Goal: Answer question/provide support: Share knowledge or assist other users

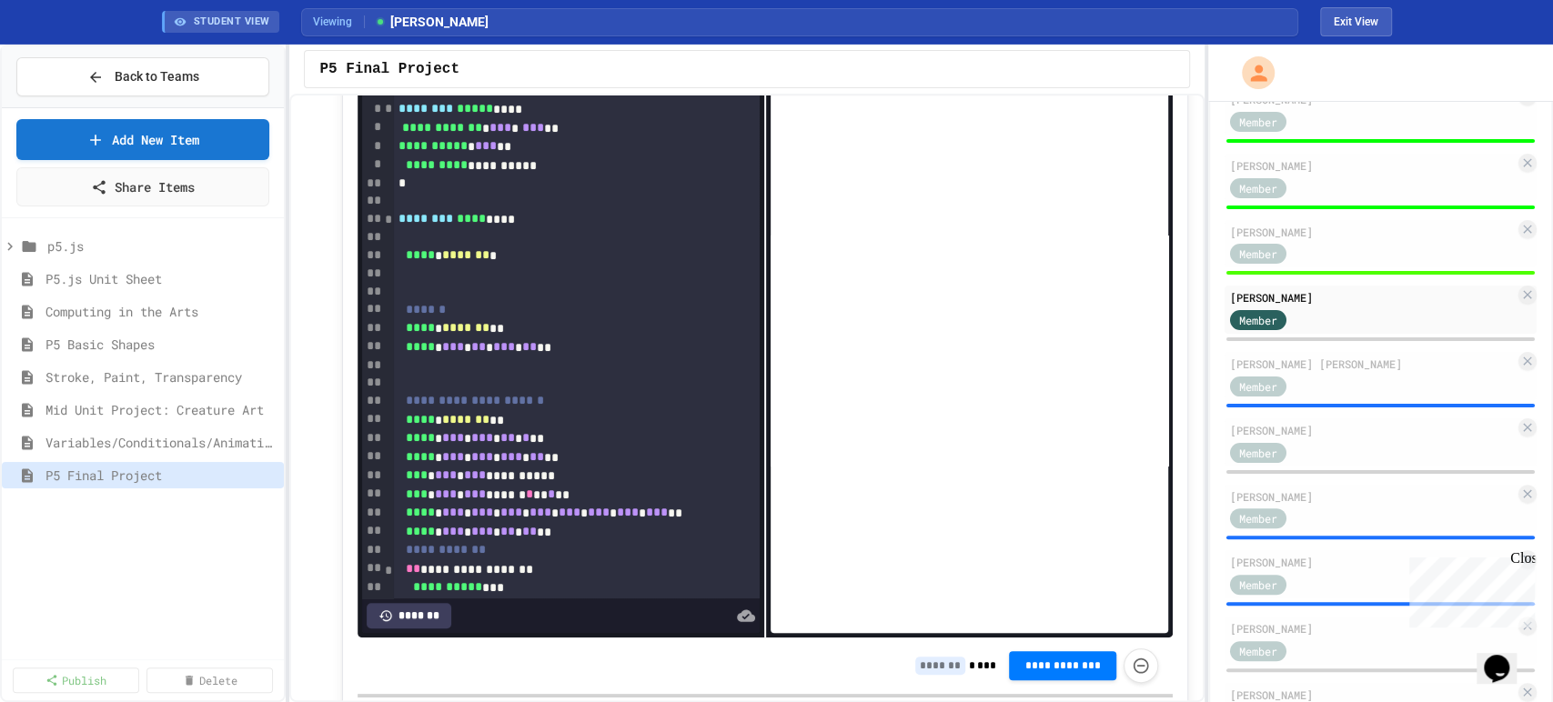
scroll to position [507, 0]
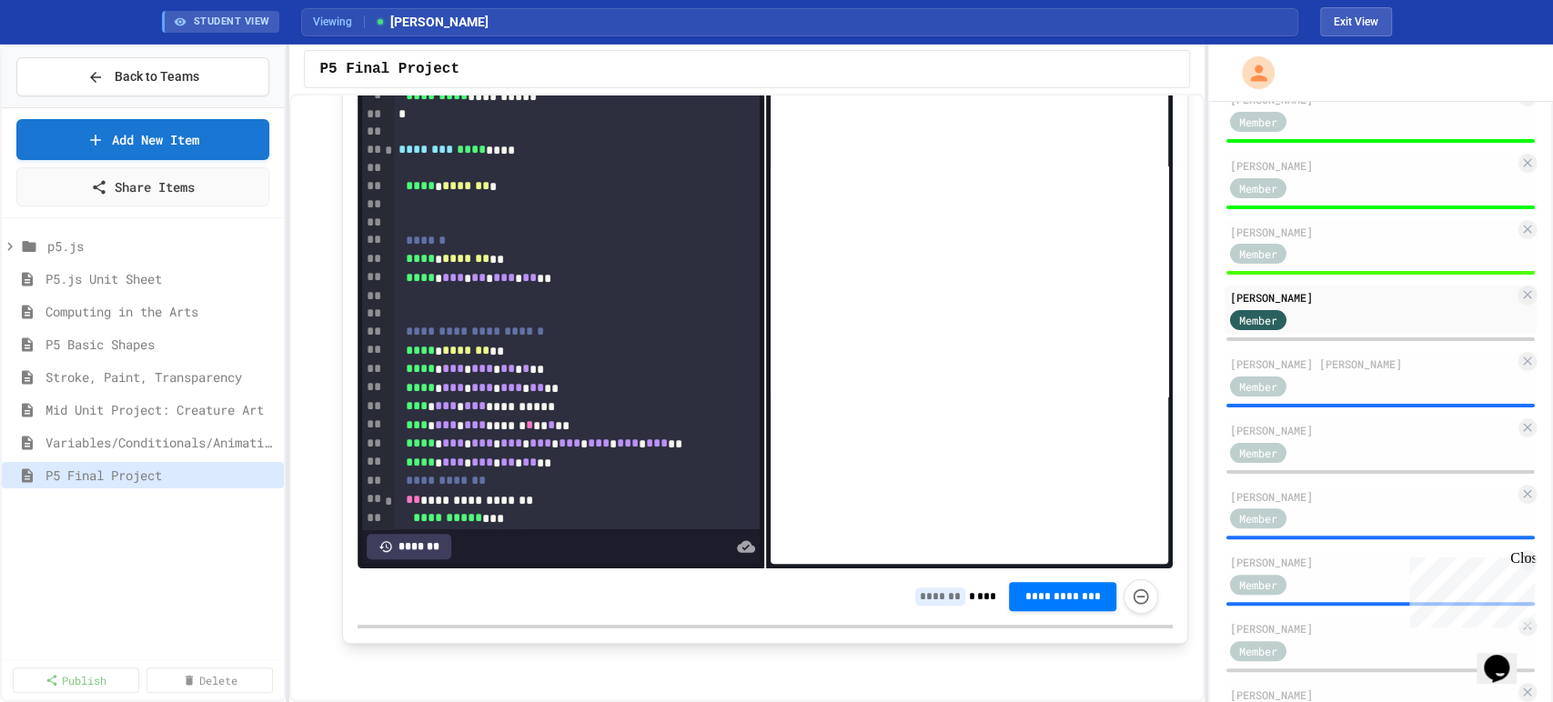
click at [940, 602] on input at bounding box center [940, 597] width 50 height 18
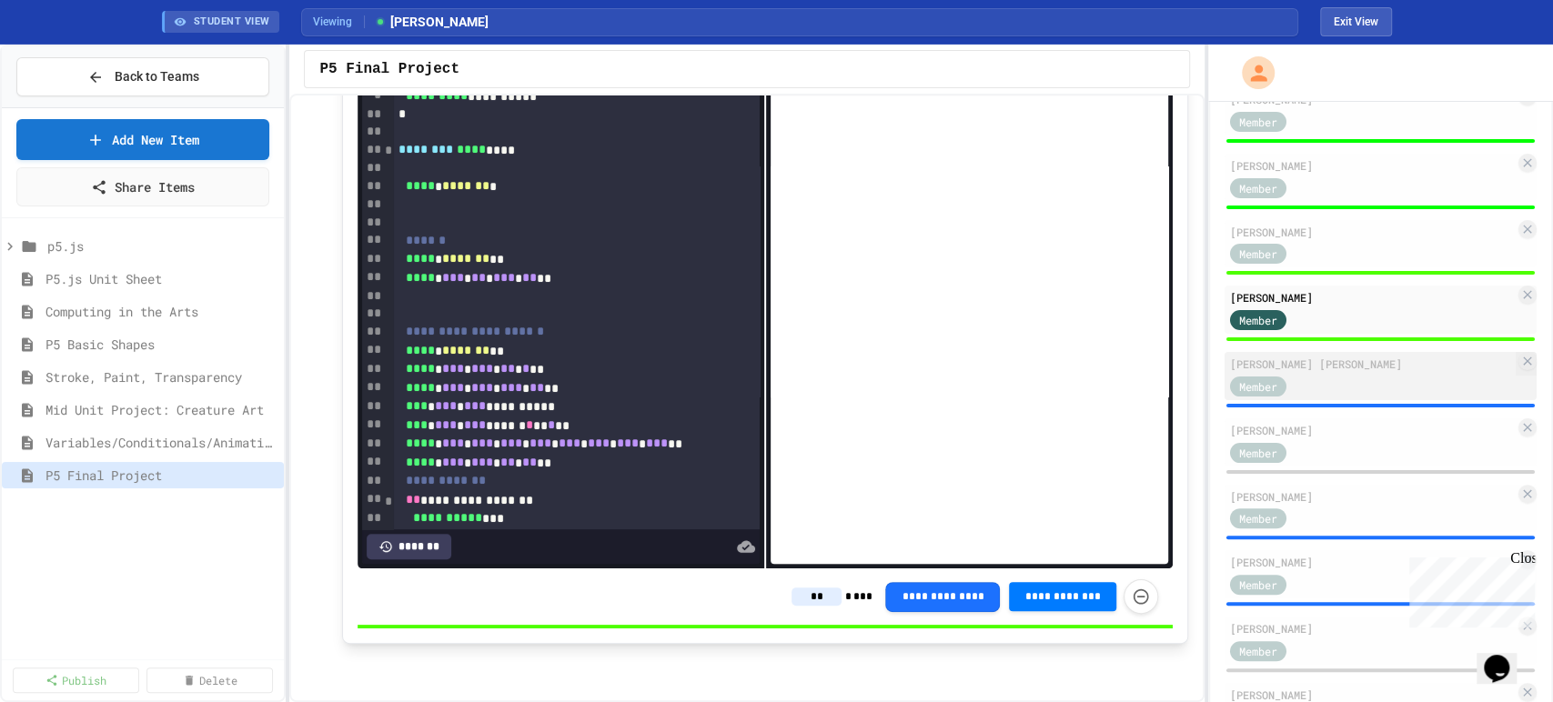
type input "**"
click at [1385, 397] on div "Member" at bounding box center [1372, 385] width 285 height 23
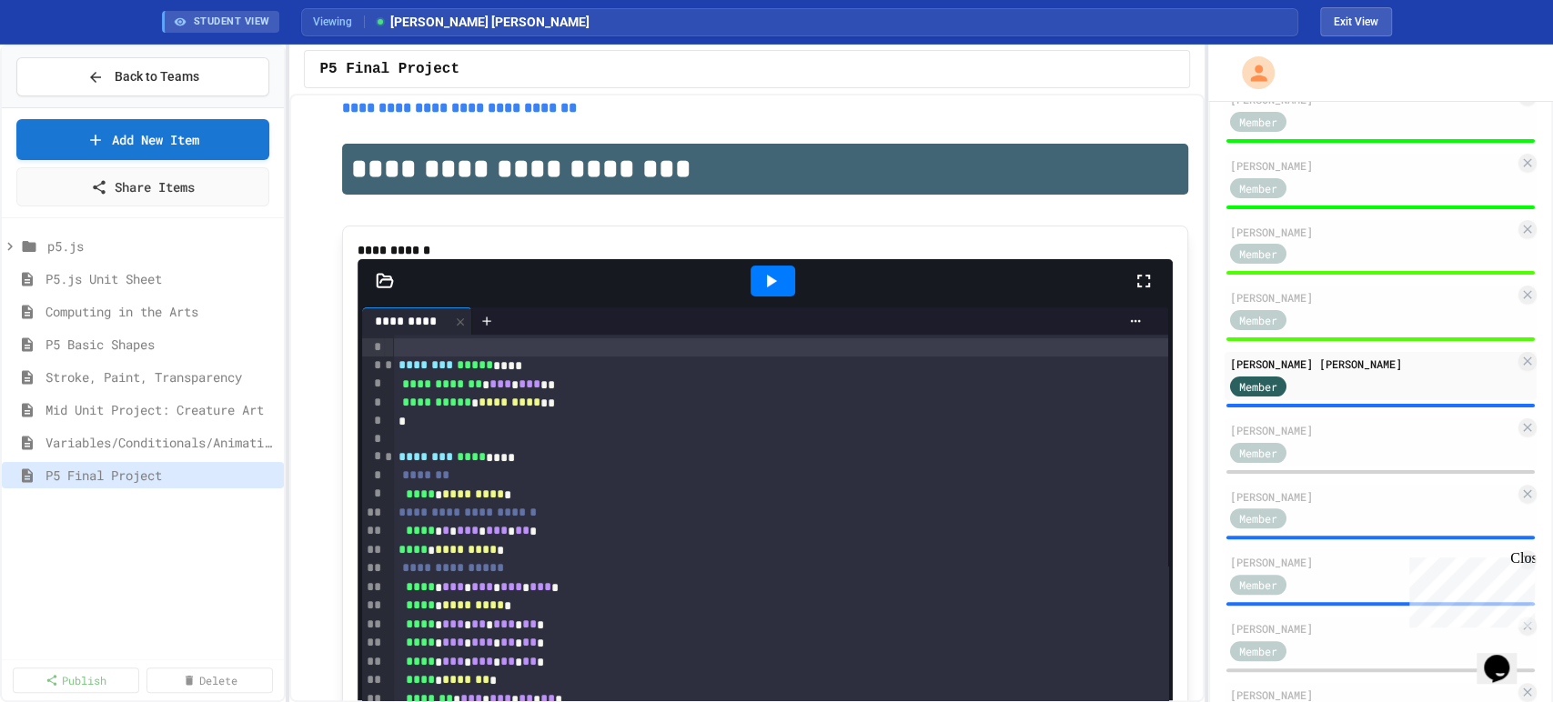
scroll to position [102, 0]
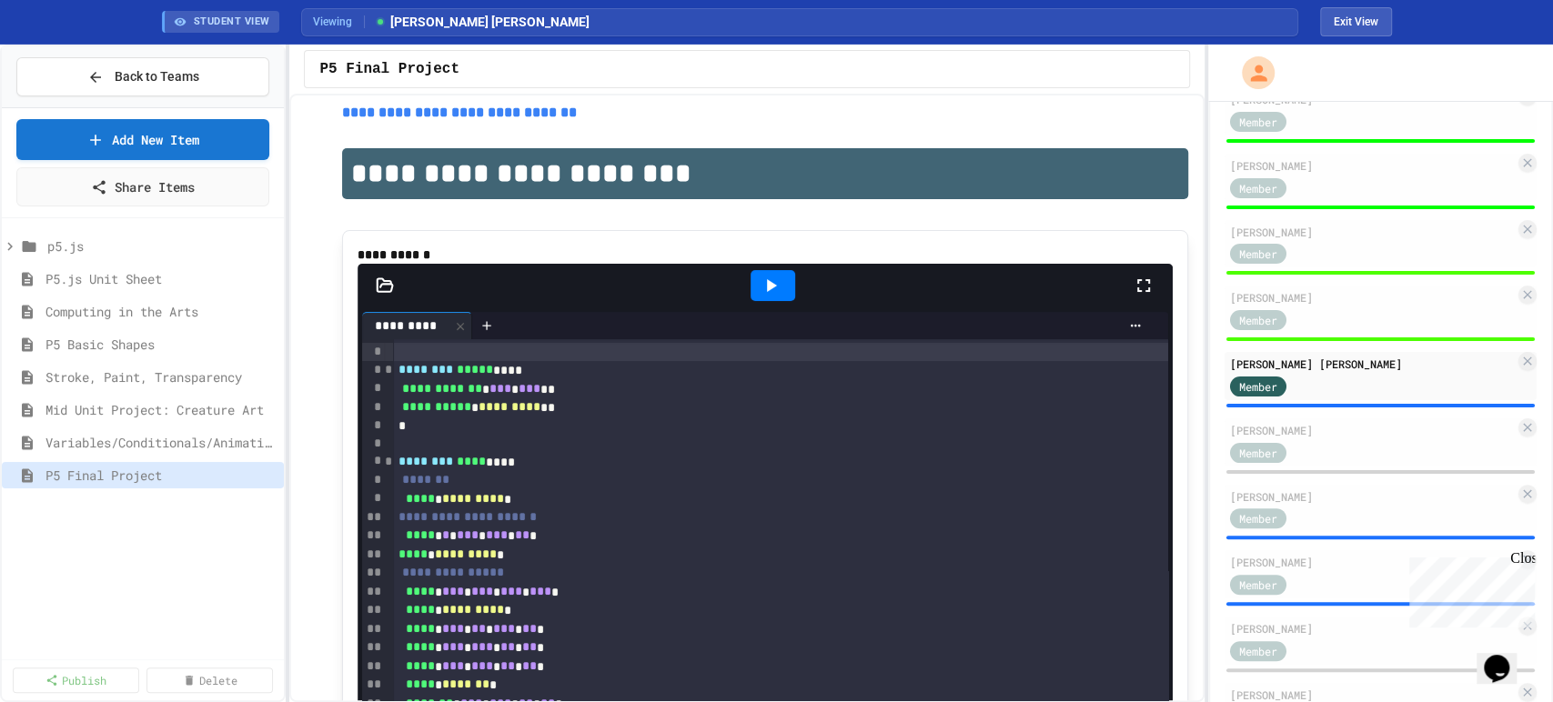
click at [760, 297] on icon at bounding box center [771, 286] width 22 height 22
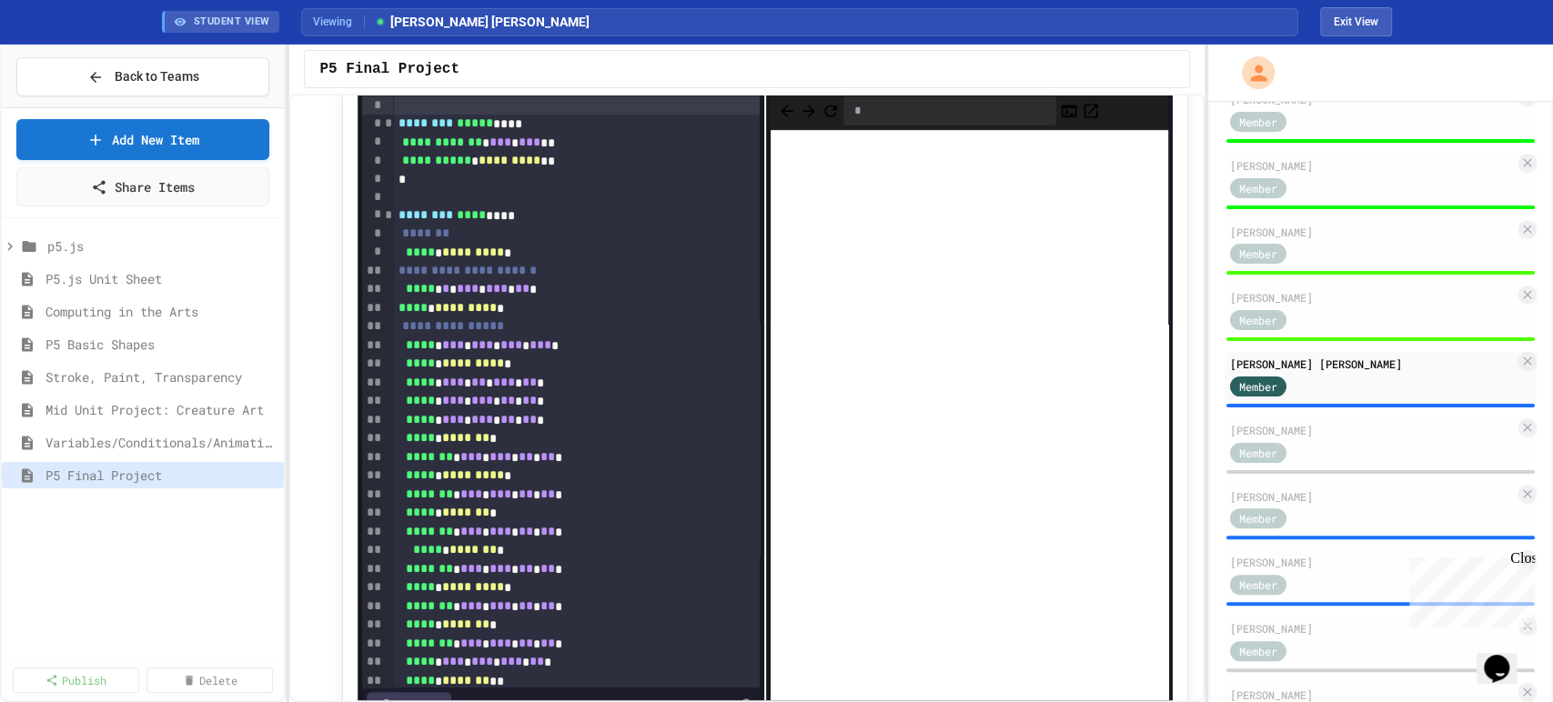
scroll to position [507, 0]
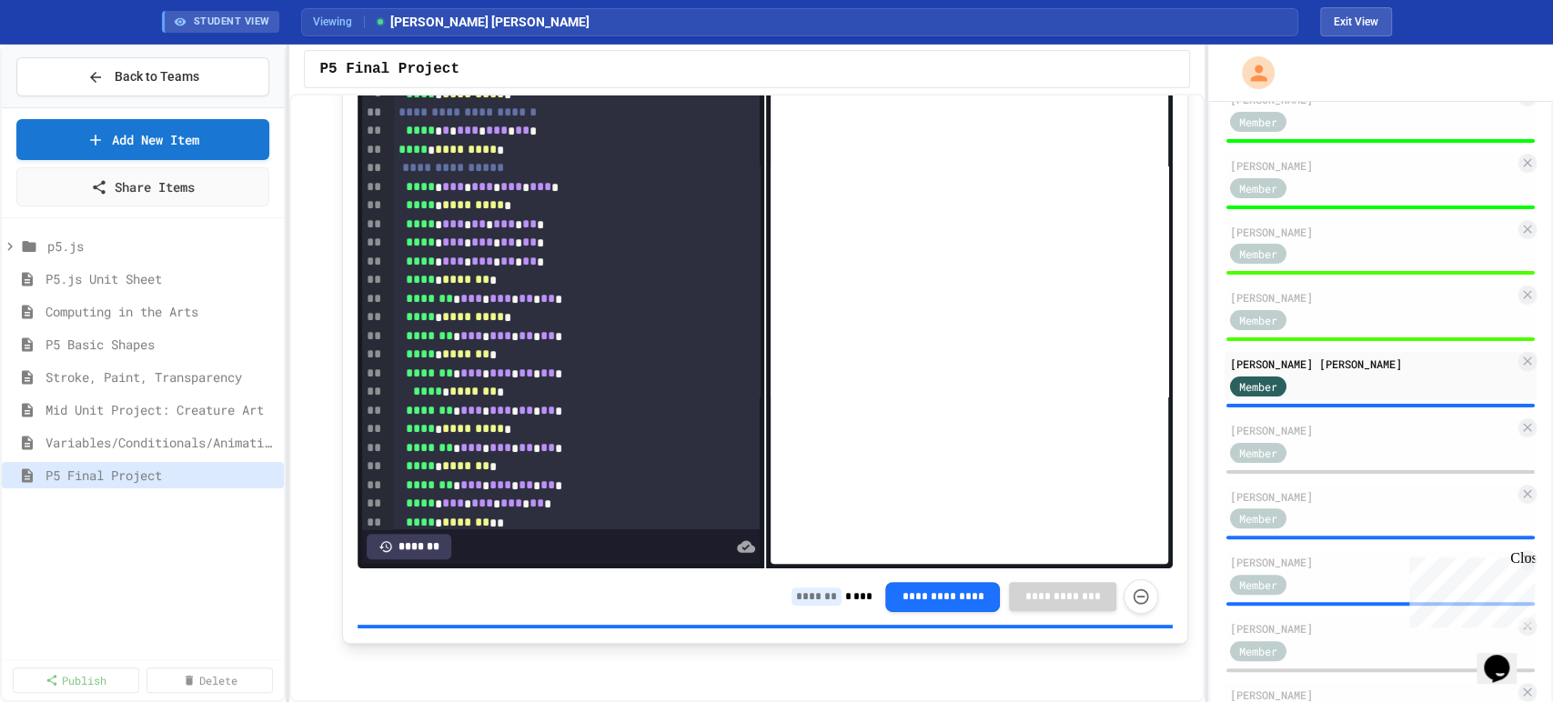
click at [813, 597] on input at bounding box center [817, 597] width 50 height 18
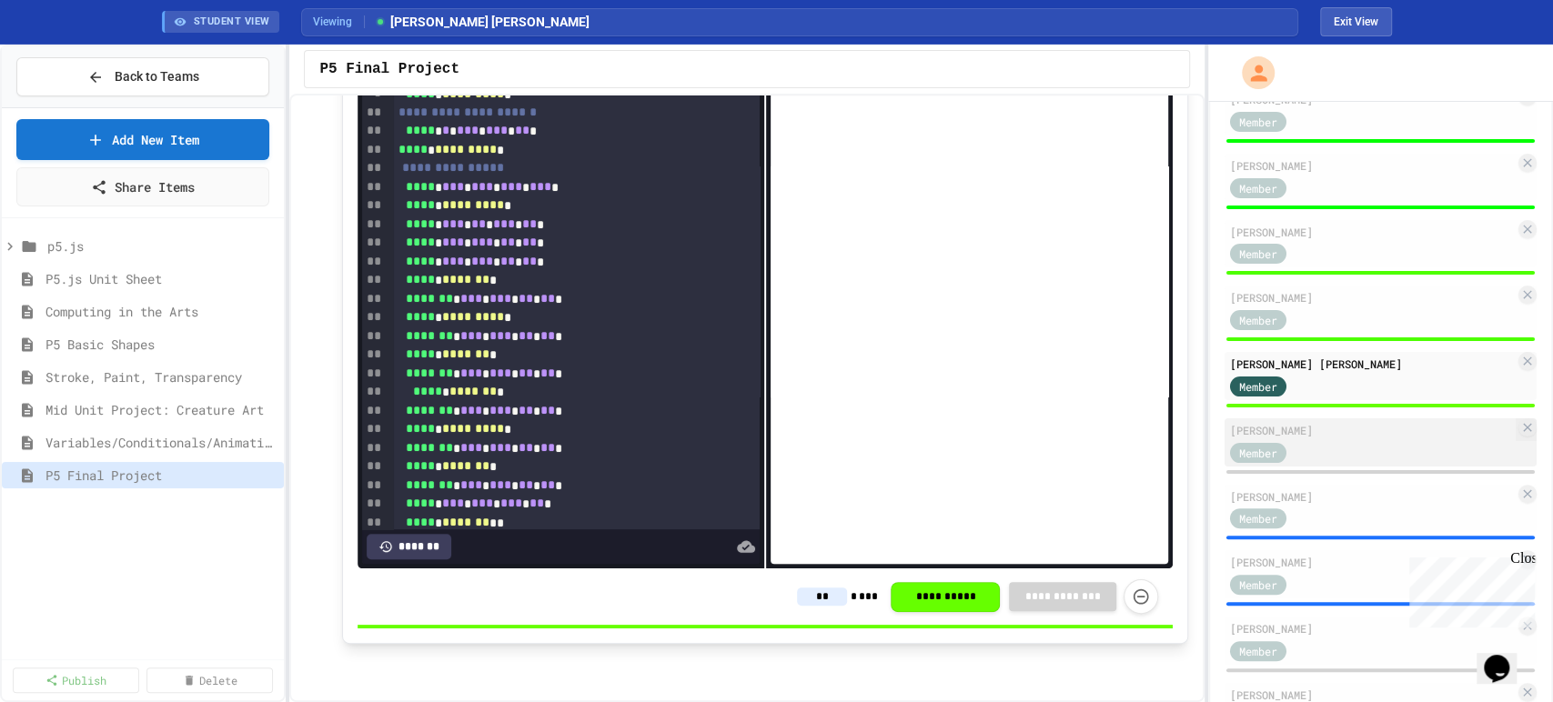
type input "**"
click at [1359, 463] on div "Member" at bounding box center [1372, 451] width 285 height 23
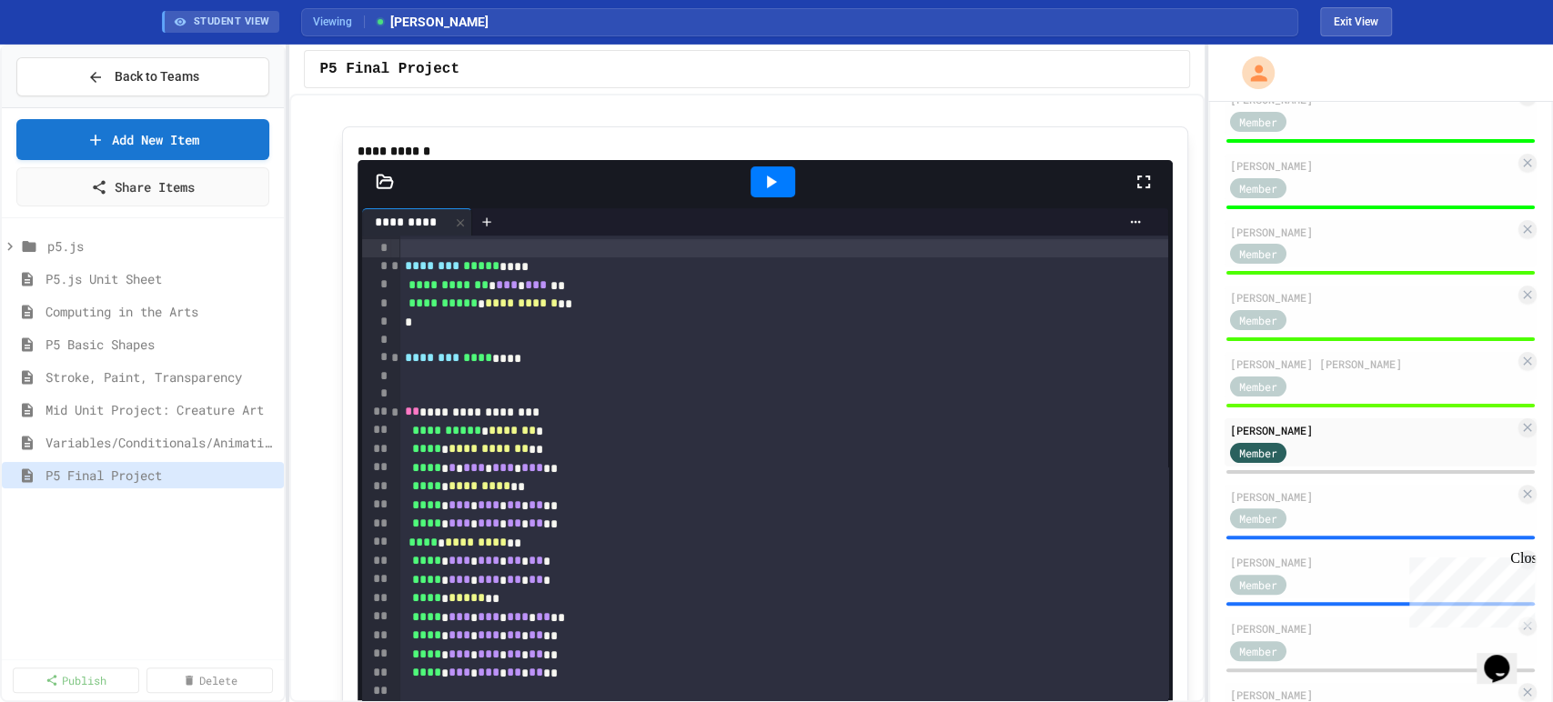
scroll to position [204, 0]
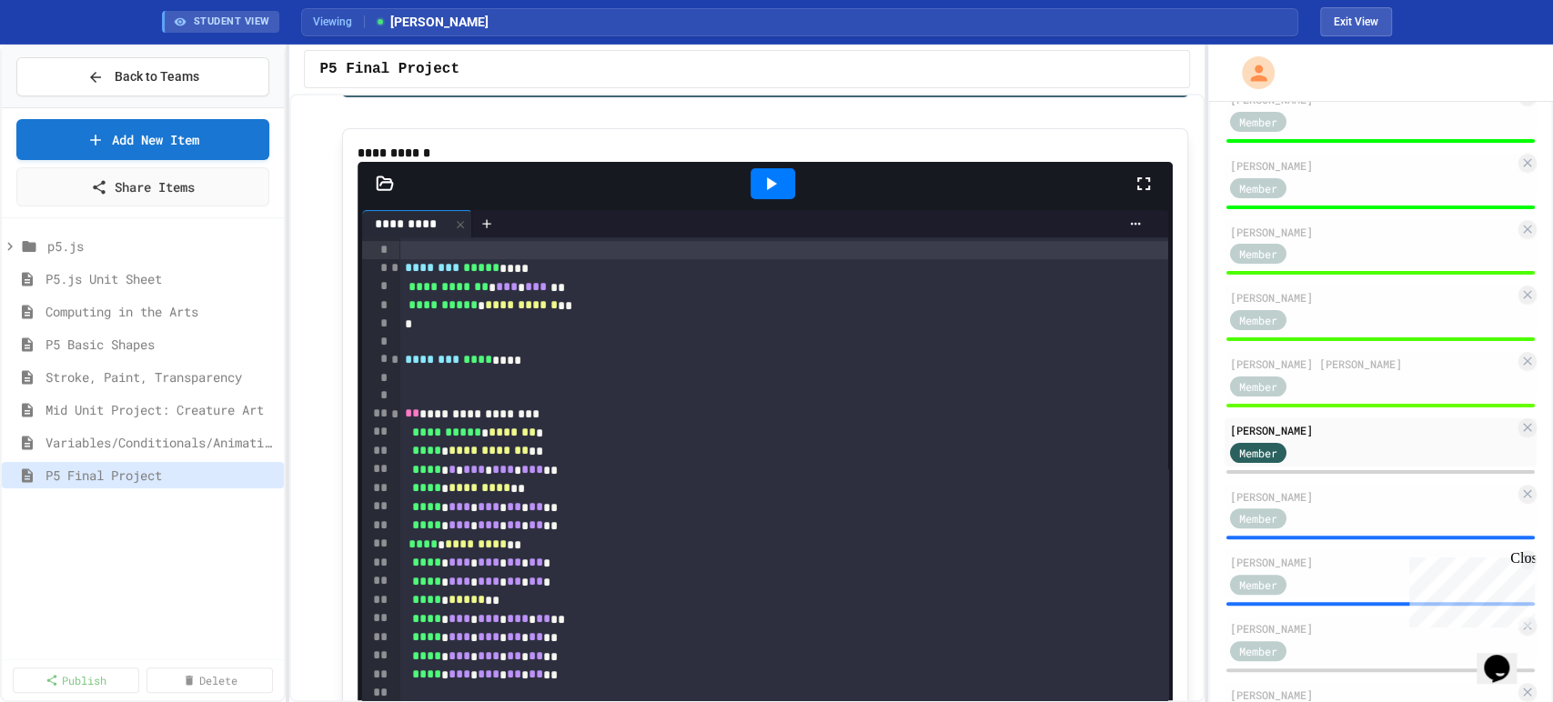
click at [773, 199] on div at bounding box center [773, 183] width 45 height 31
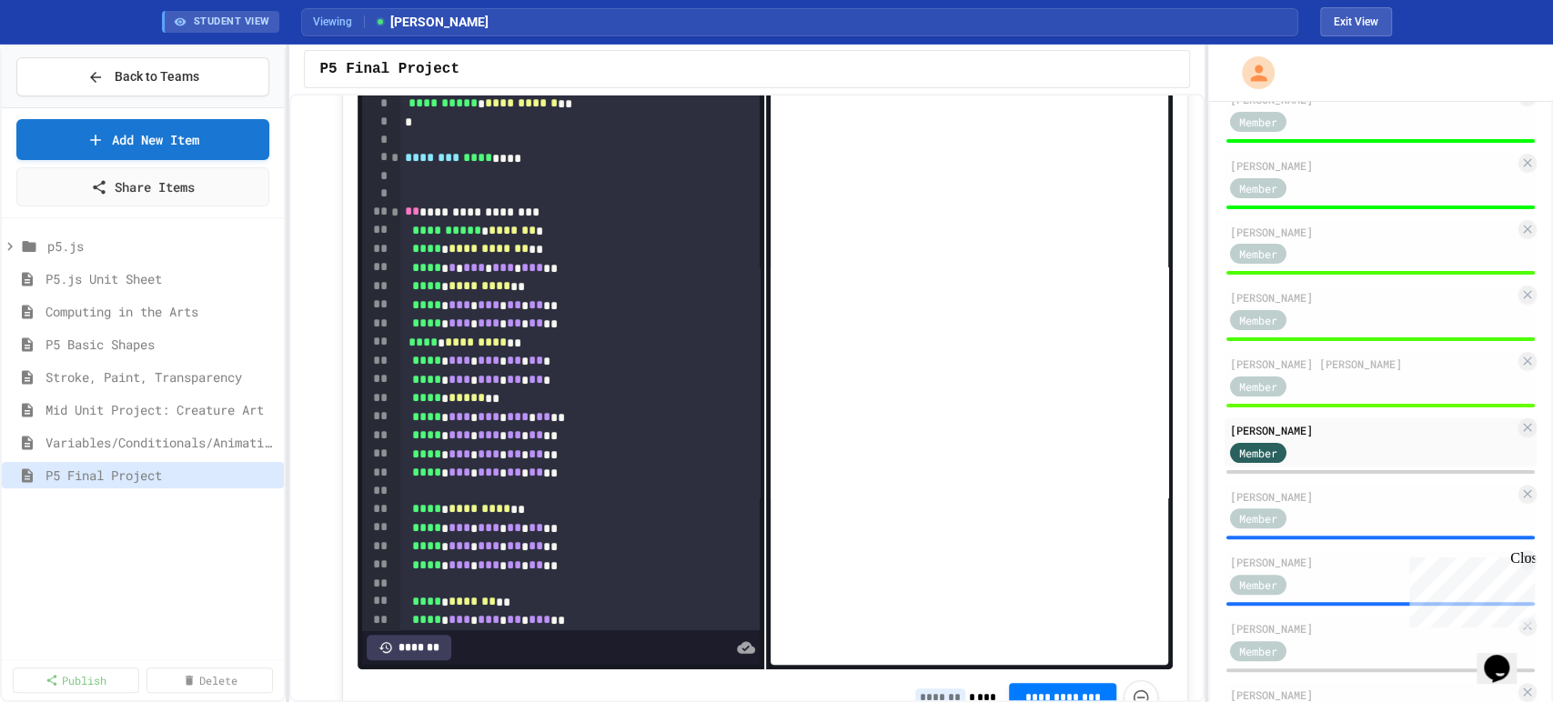
scroll to position [507, 0]
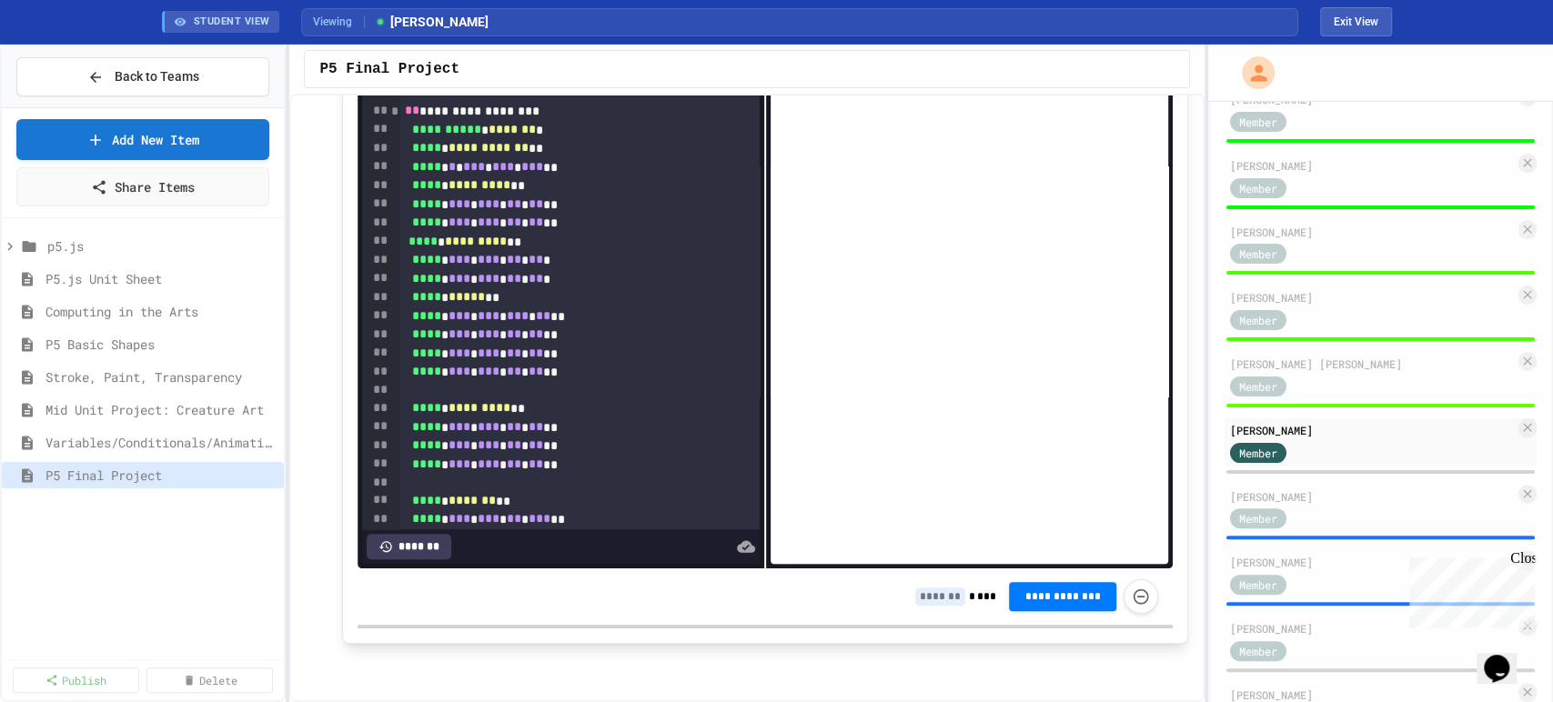
click at [927, 593] on input at bounding box center [940, 597] width 50 height 18
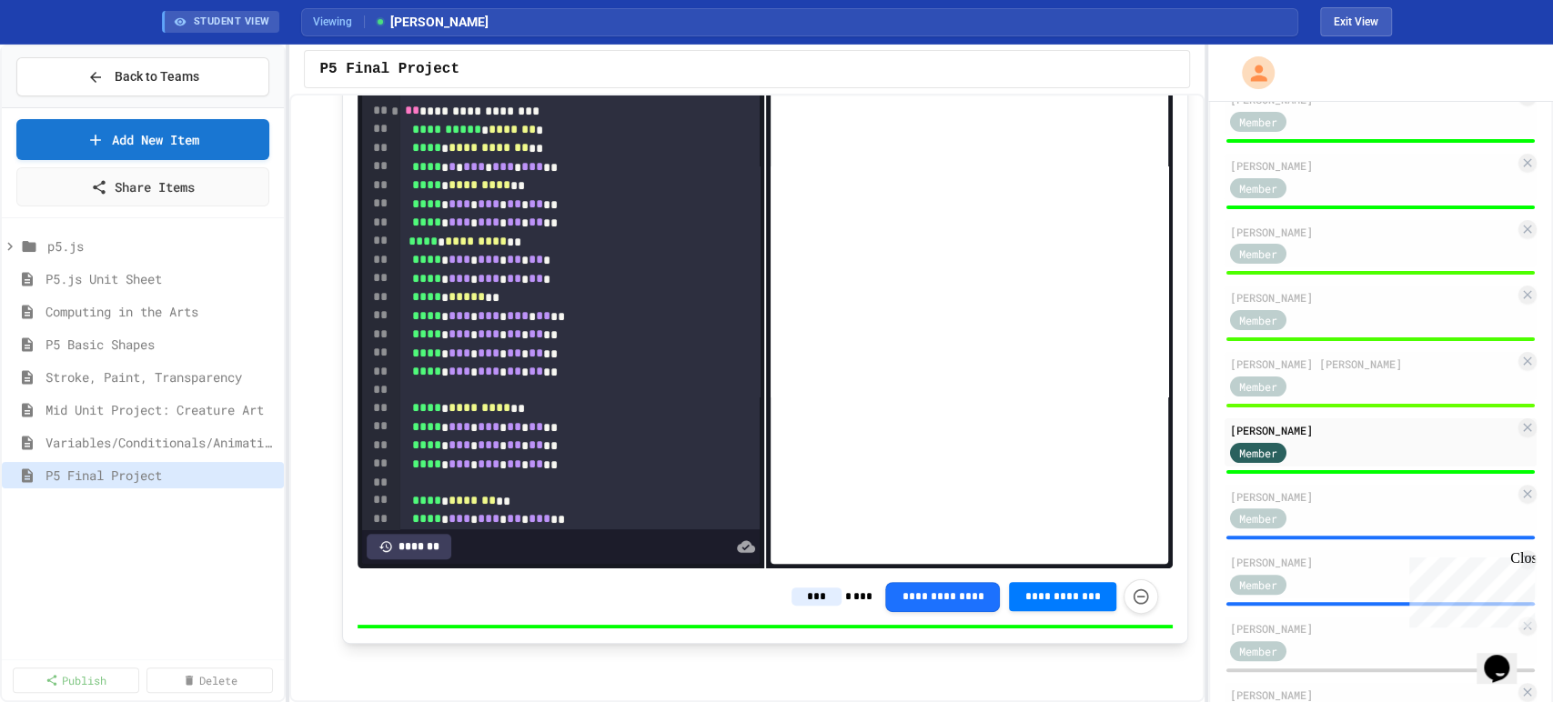
type input "***"
click at [1063, 646] on p at bounding box center [765, 656] width 846 height 24
click at [1348, 530] on div "Member" at bounding box center [1372, 518] width 285 height 23
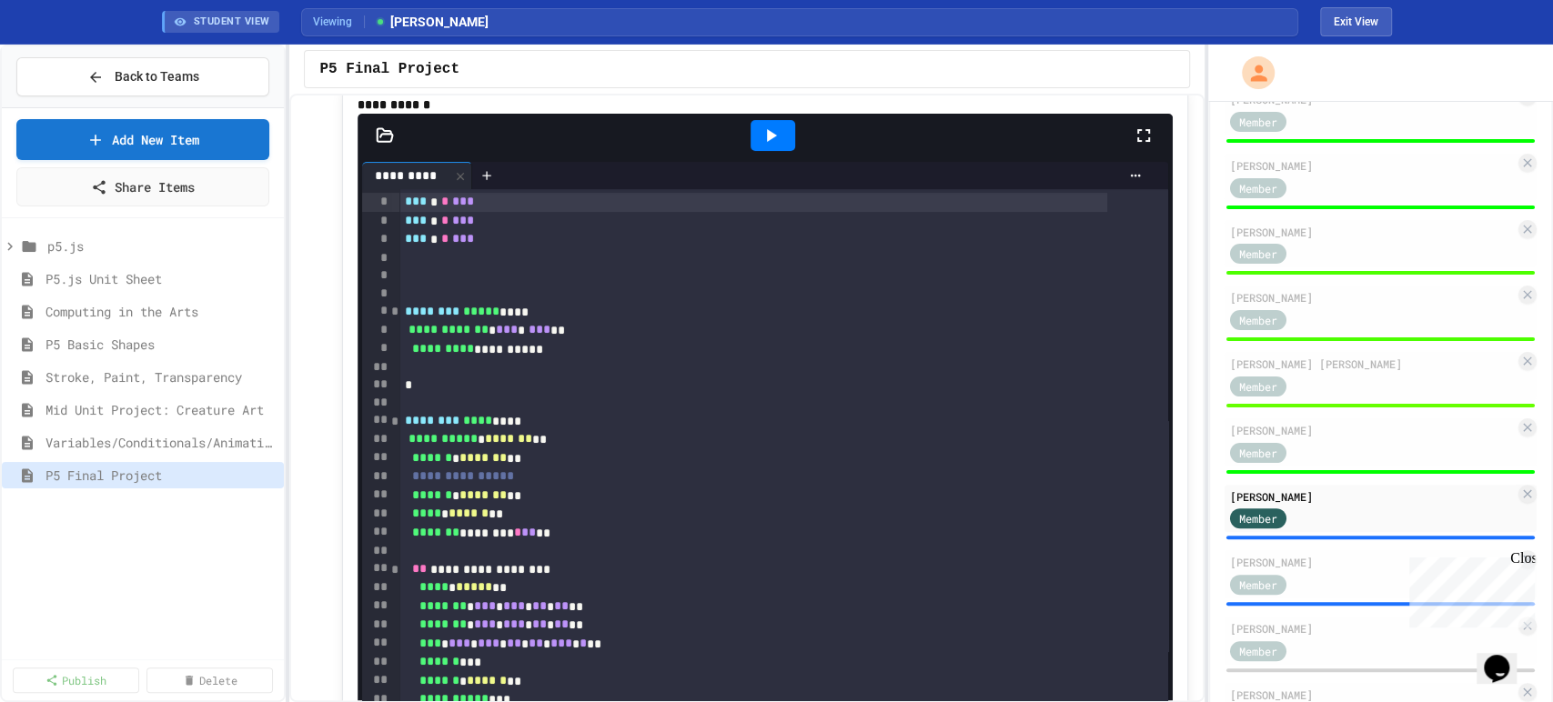
scroll to position [204, 0]
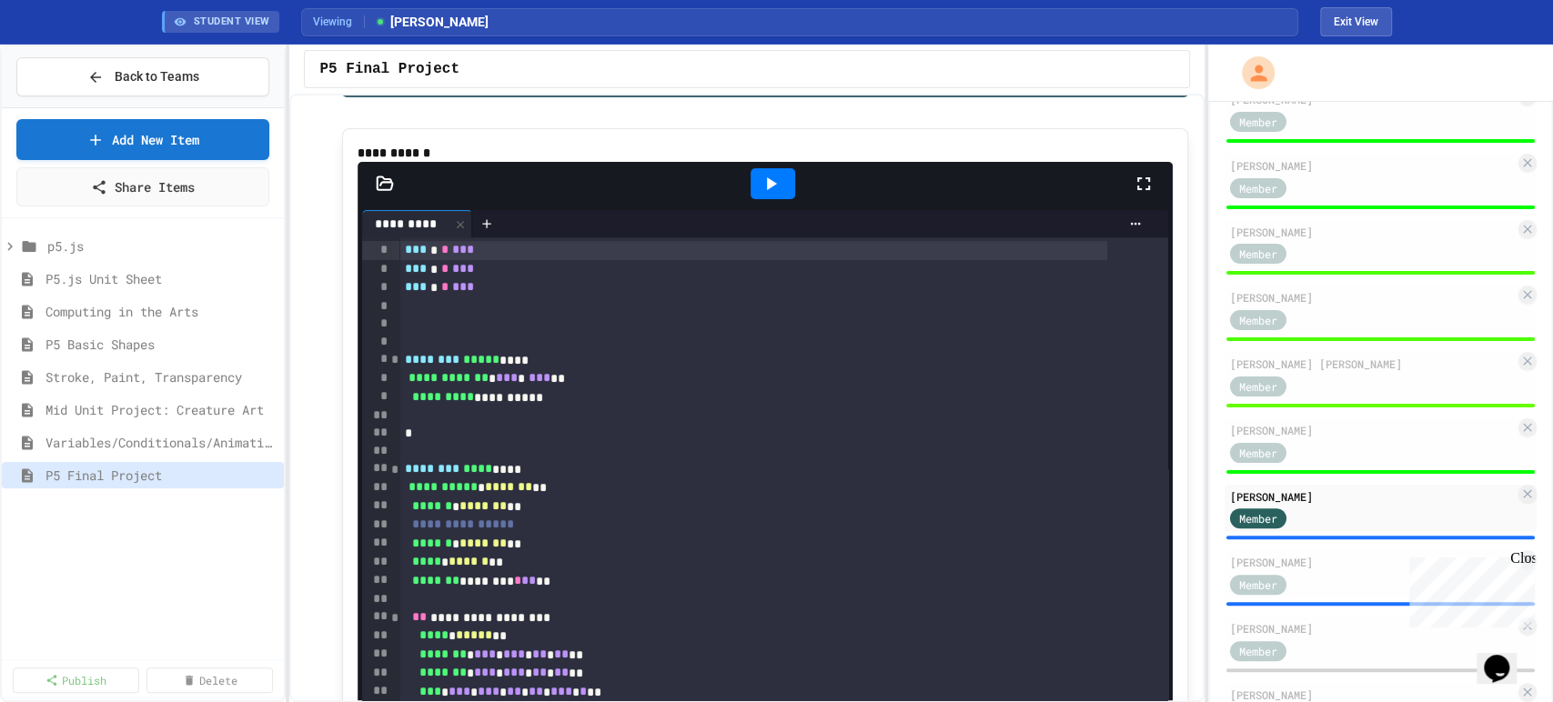
click at [767, 190] on icon at bounding box center [772, 183] width 10 height 13
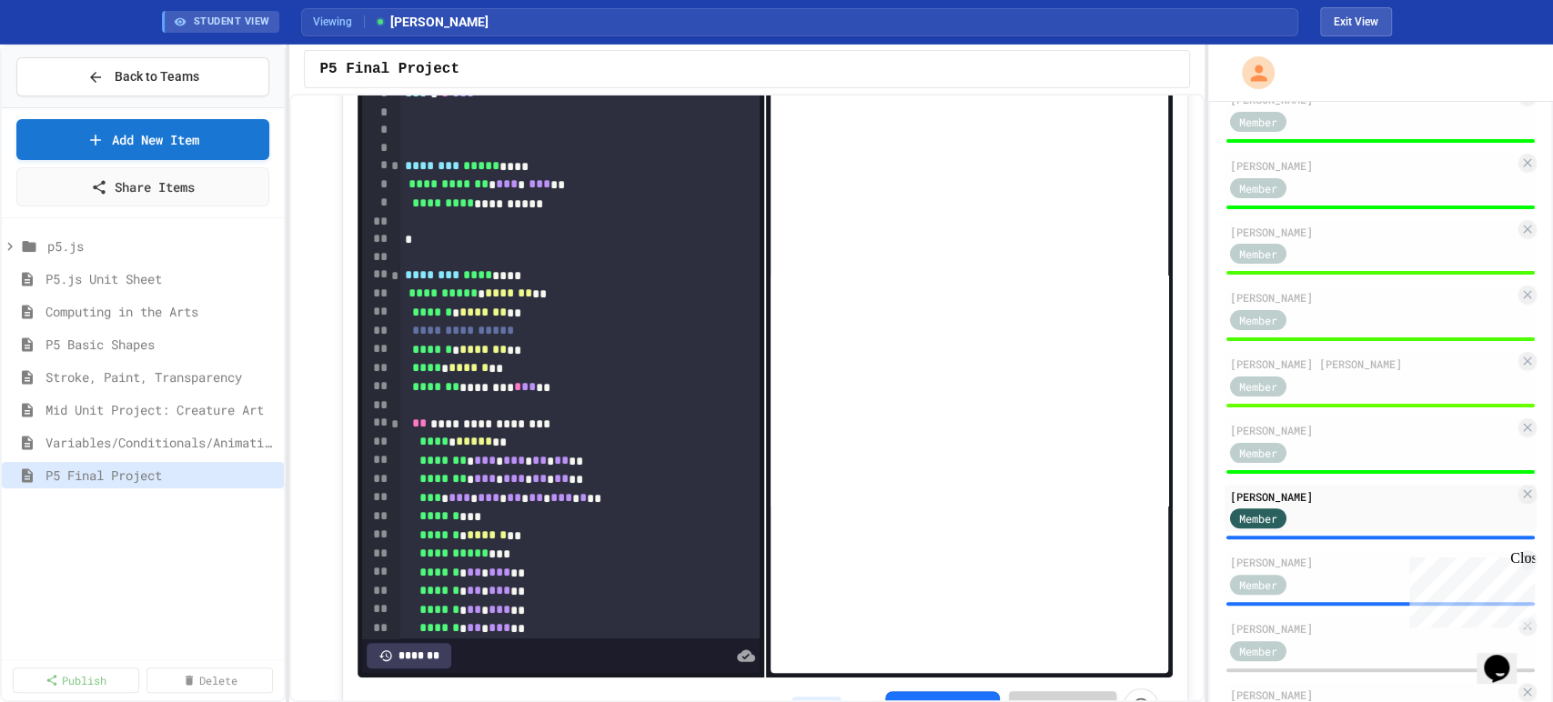
scroll to position [507, 0]
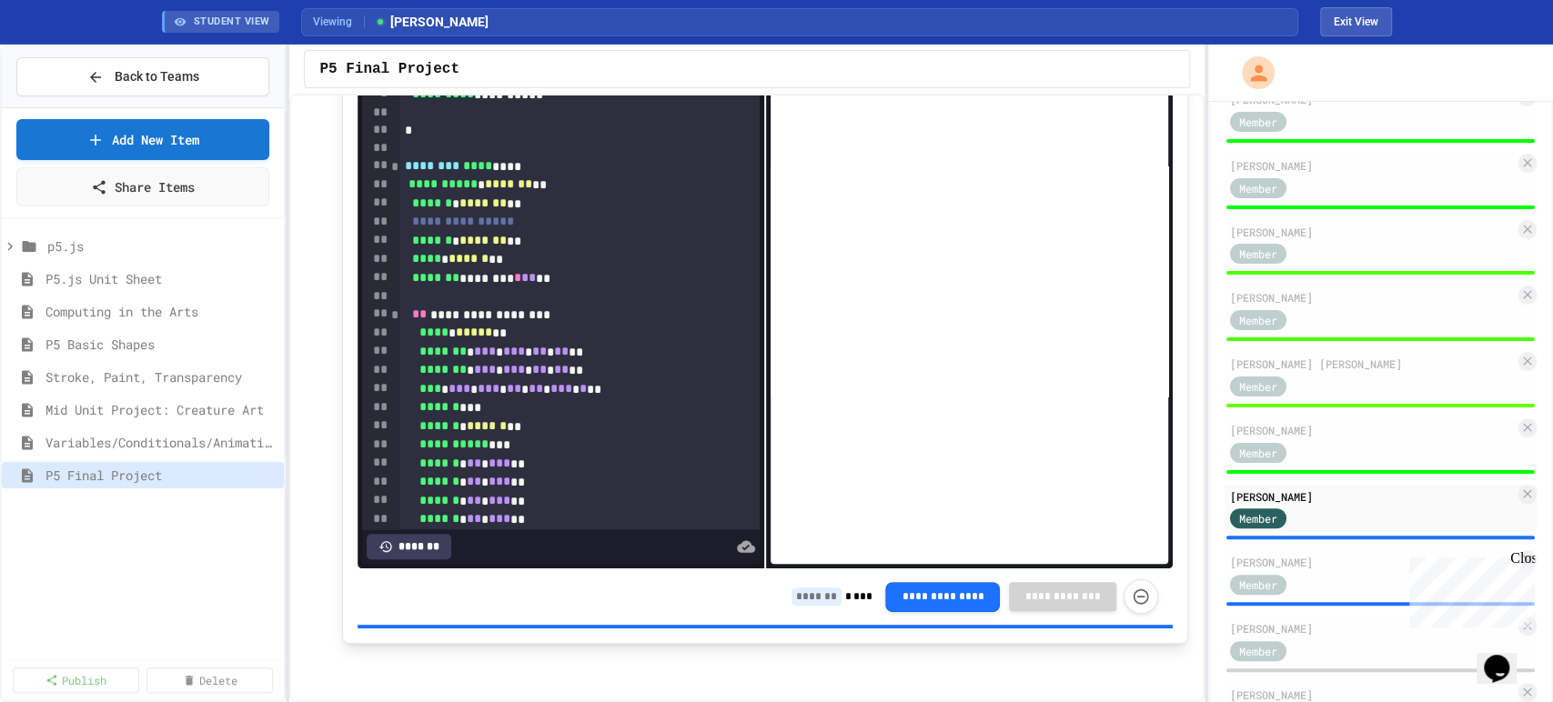
click at [803, 603] on input at bounding box center [817, 597] width 50 height 18
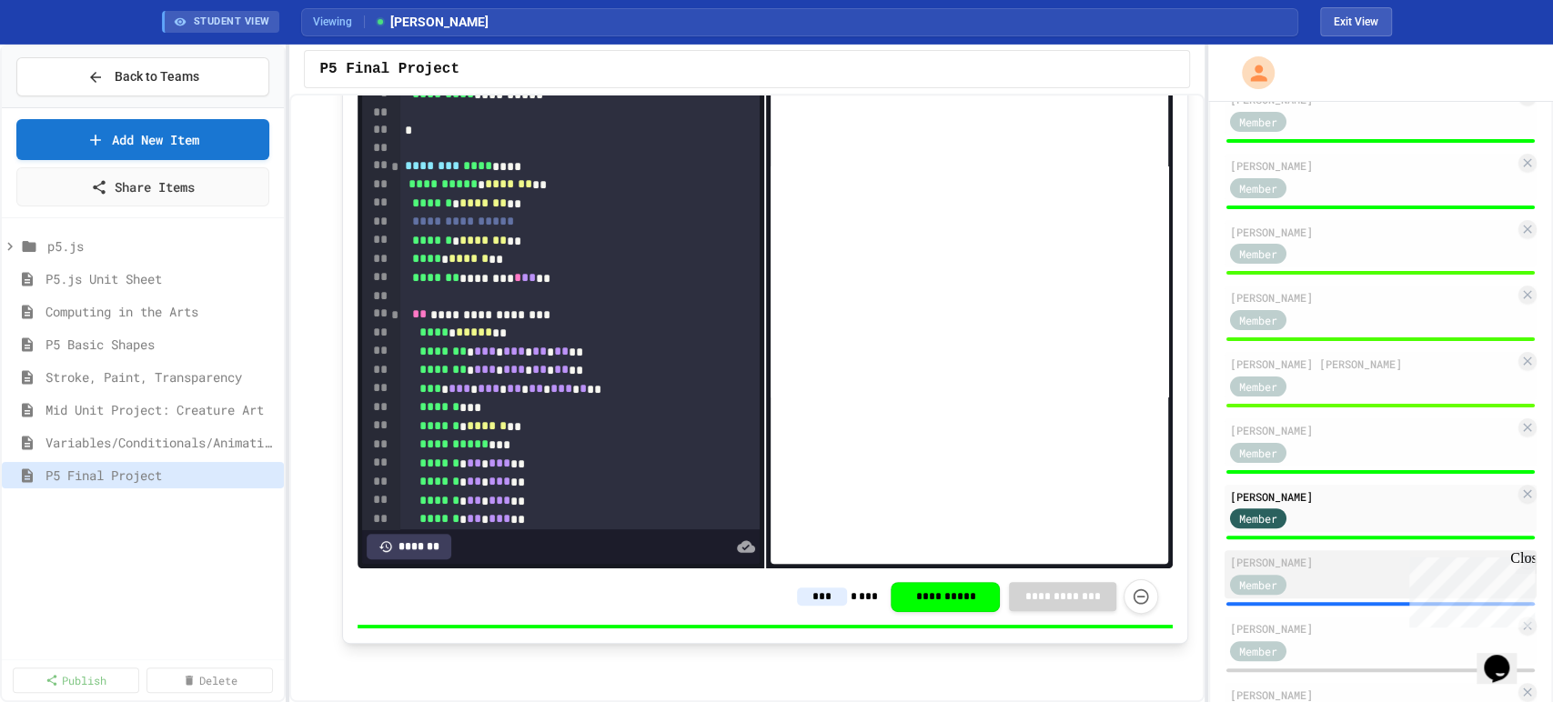
type input "***"
click at [1325, 594] on div "[PERSON_NAME] Member" at bounding box center [1381, 575] width 312 height 48
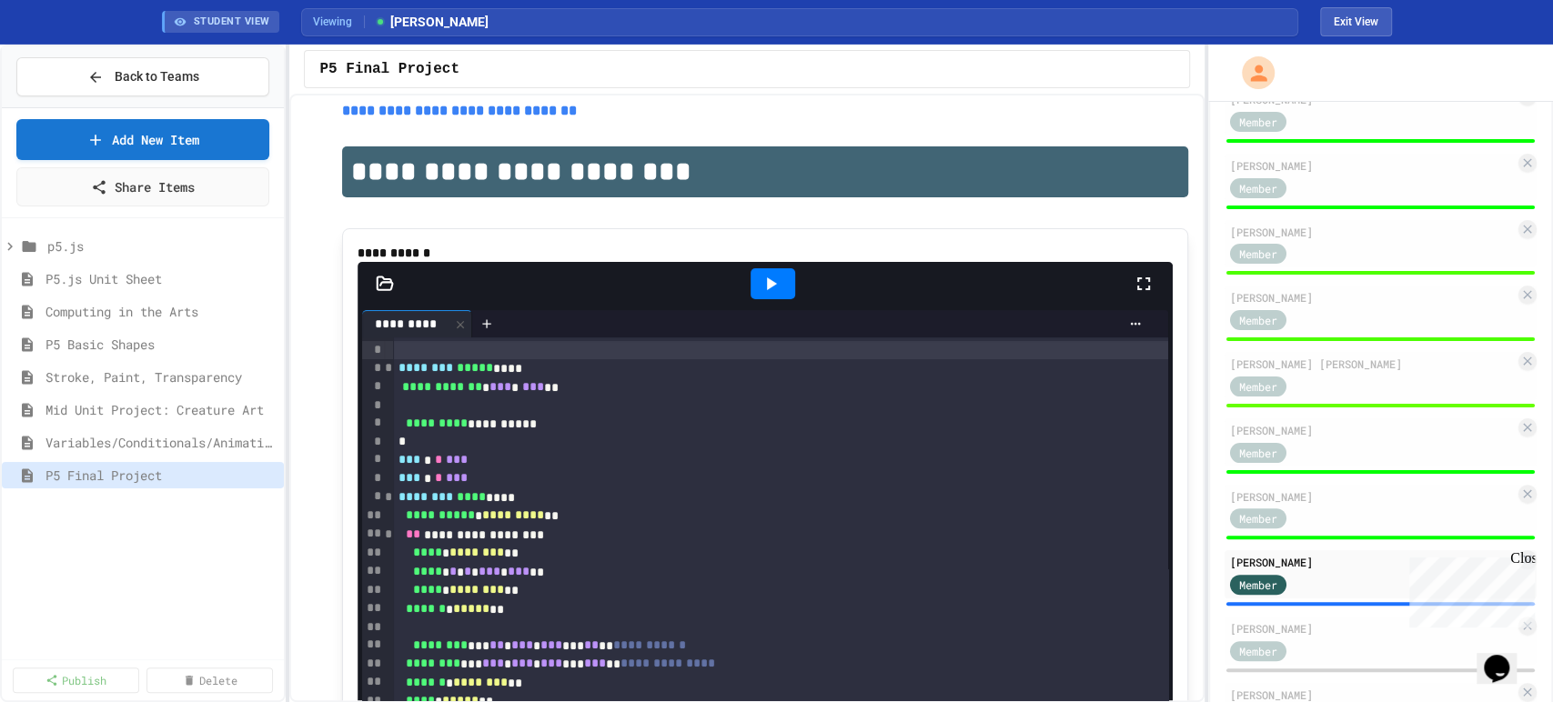
scroll to position [102, 0]
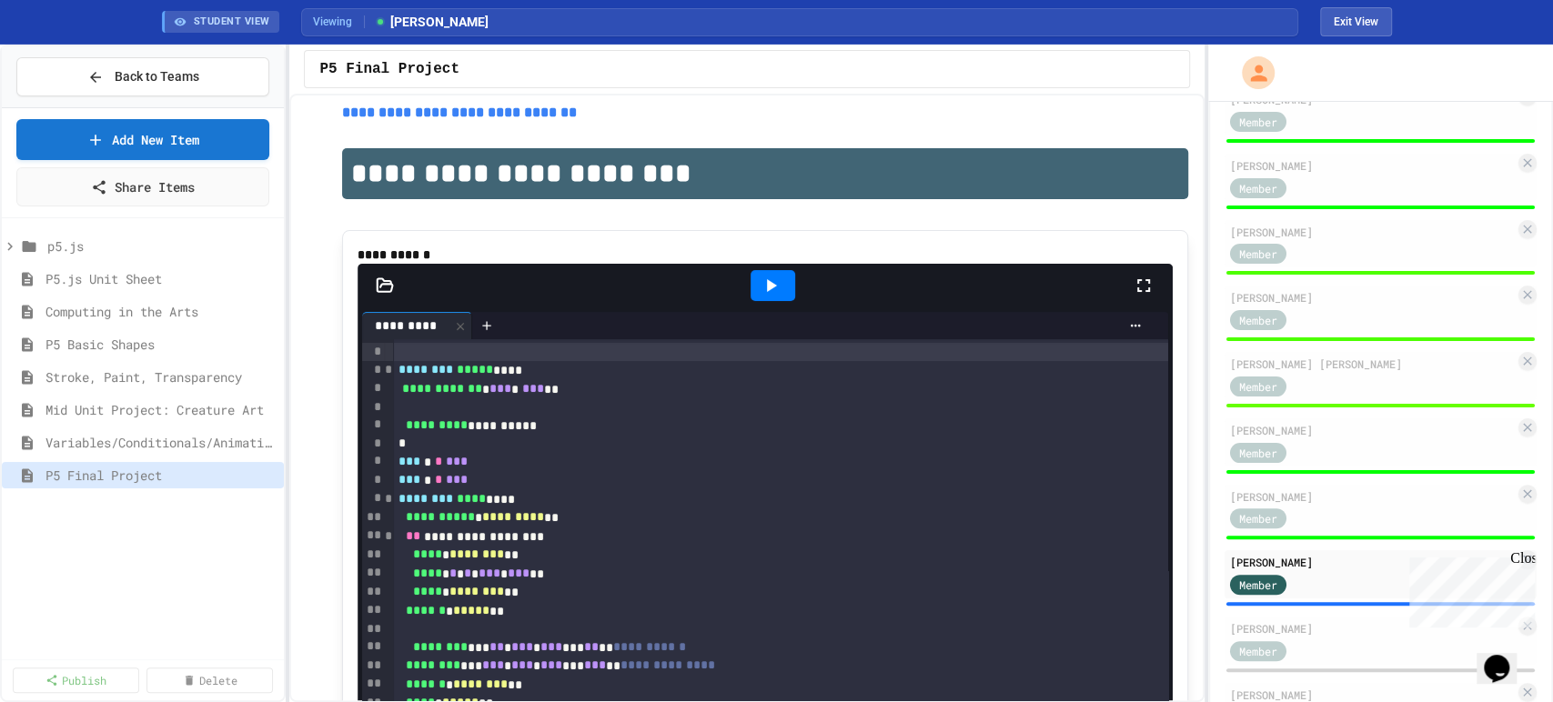
click at [772, 297] on icon at bounding box center [771, 286] width 22 height 22
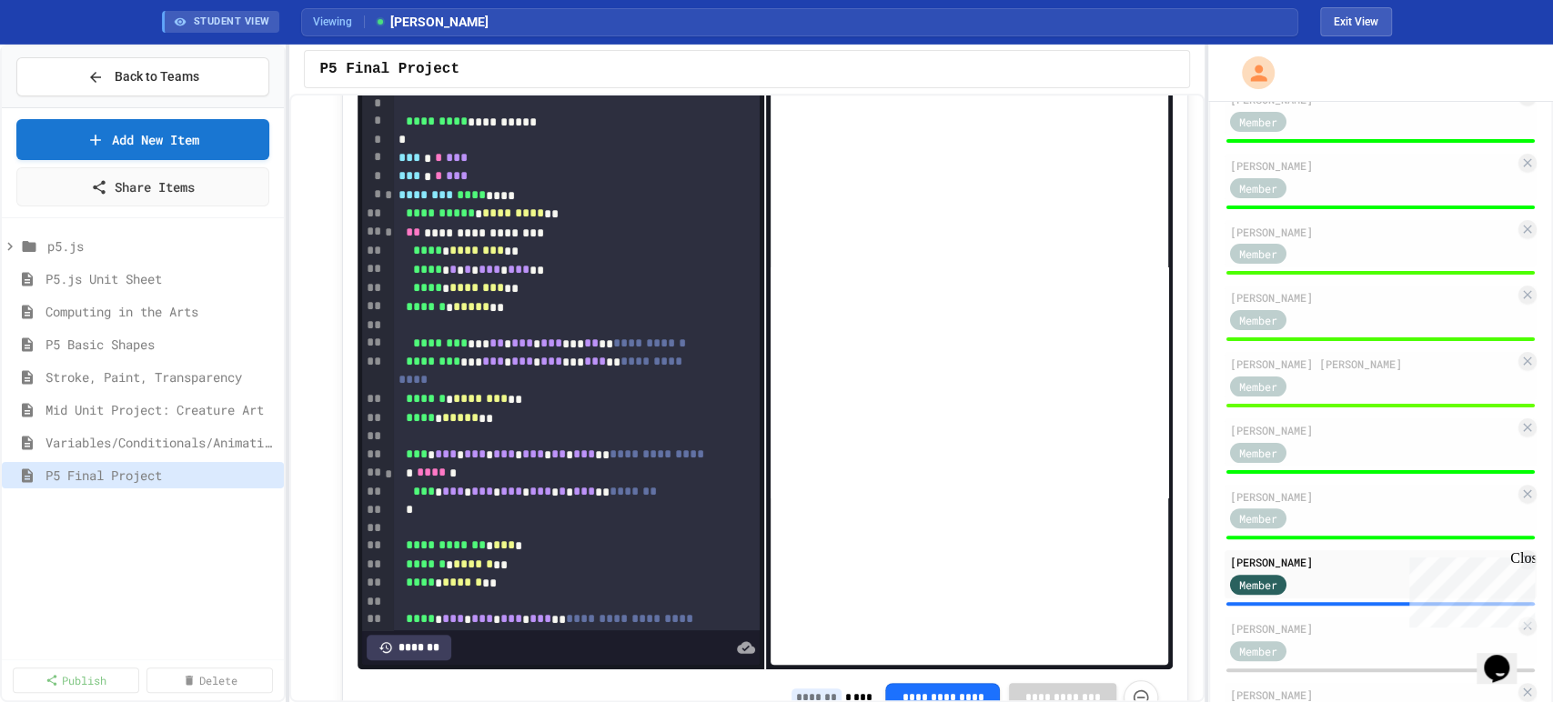
scroll to position [507, 0]
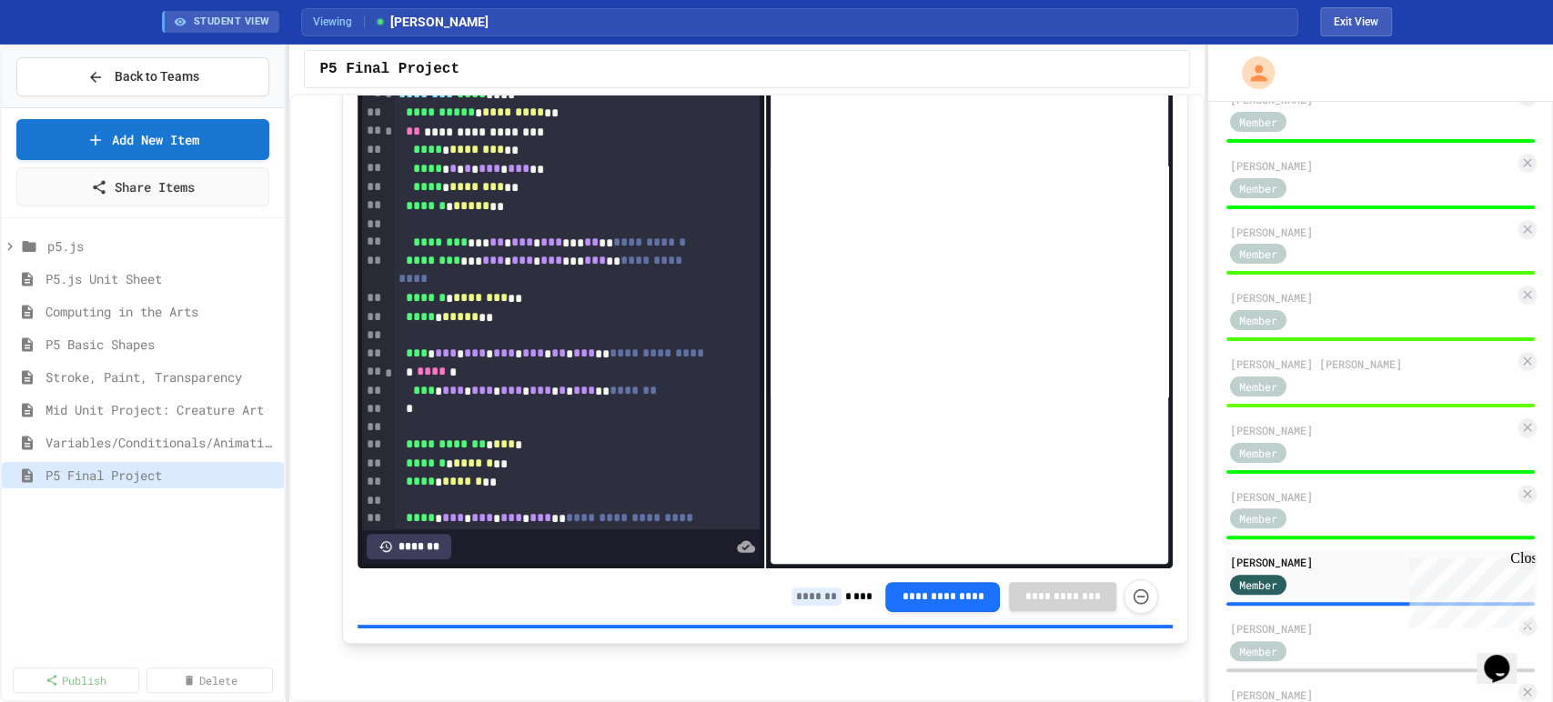
click at [792, 602] on input at bounding box center [817, 597] width 50 height 18
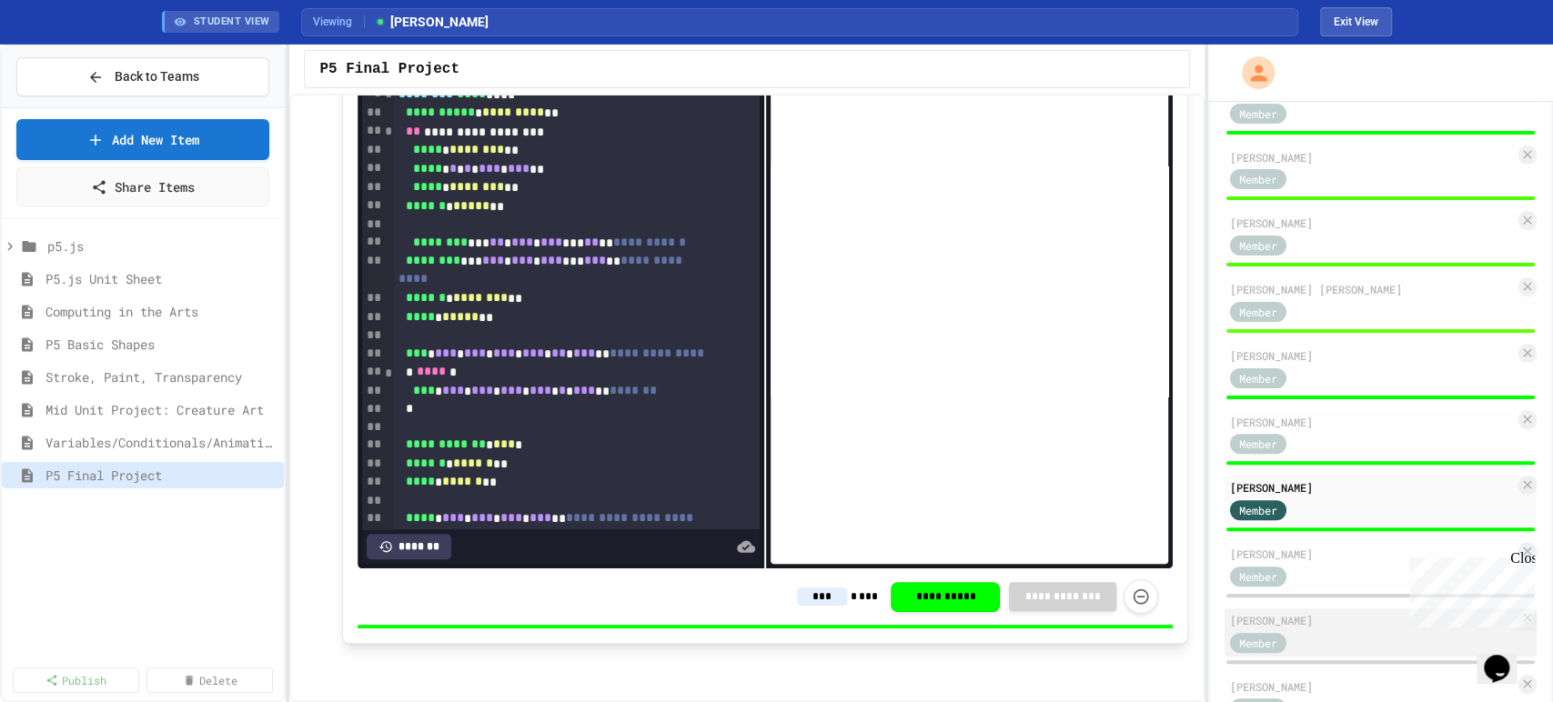
scroll to position [366, 0]
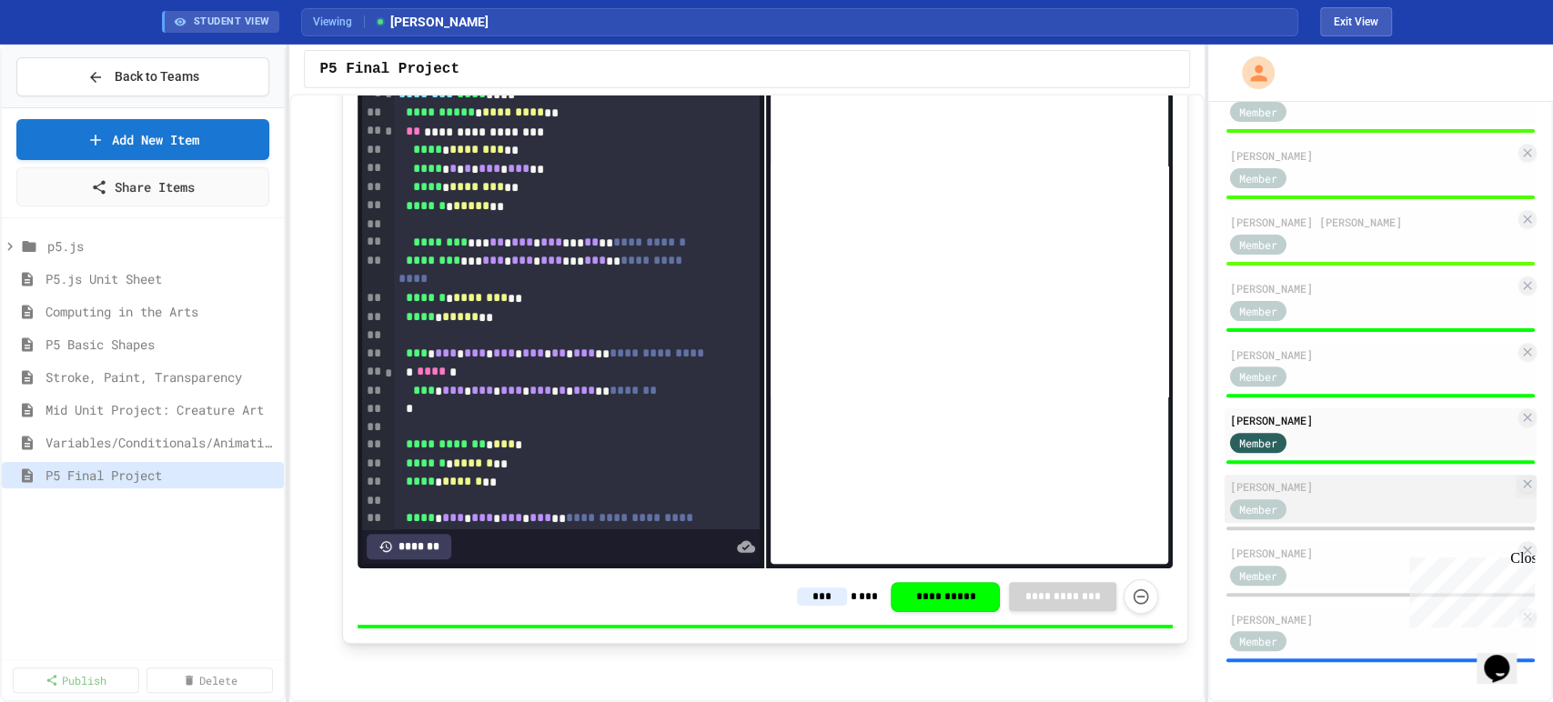
type input "***"
click at [1349, 495] on div "[PERSON_NAME]" at bounding box center [1372, 487] width 285 height 16
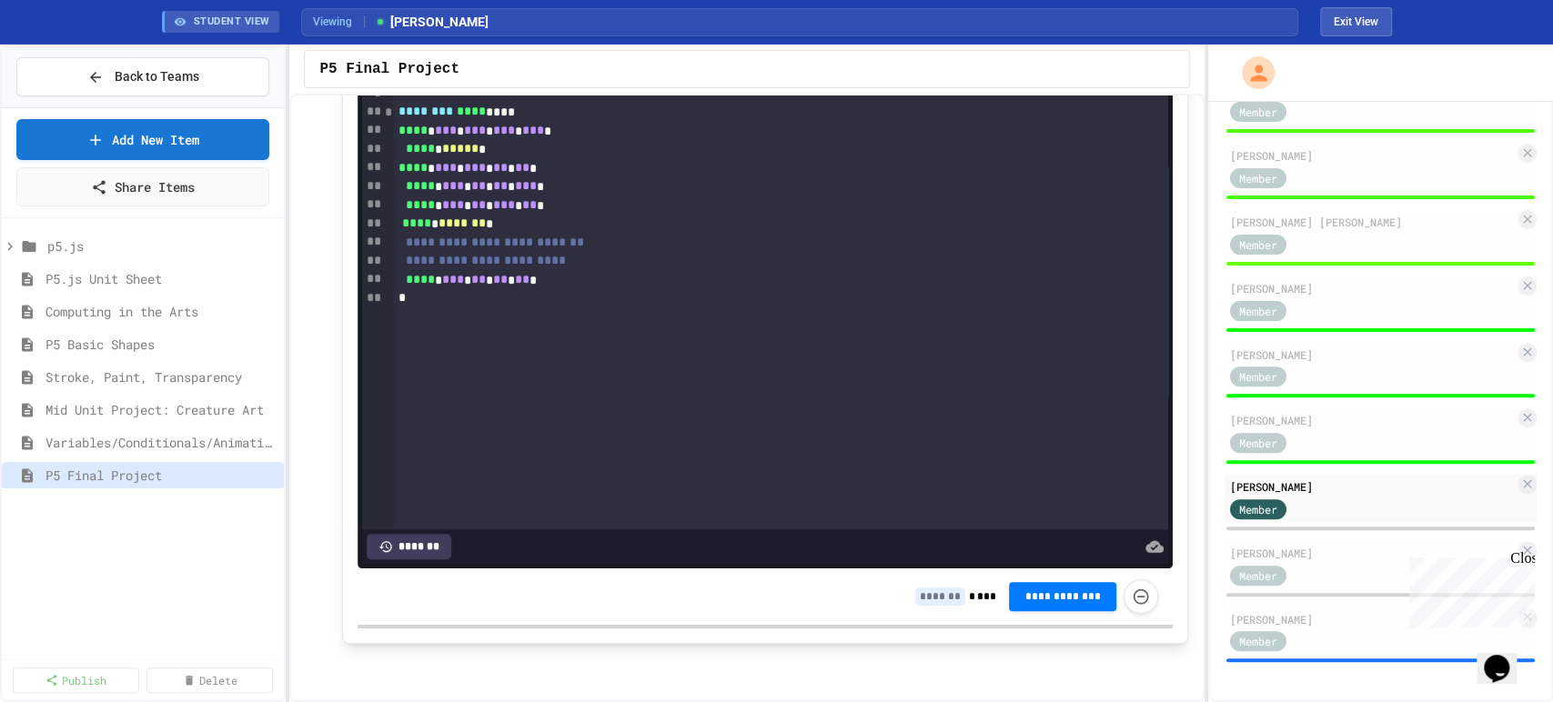
scroll to position [305, 0]
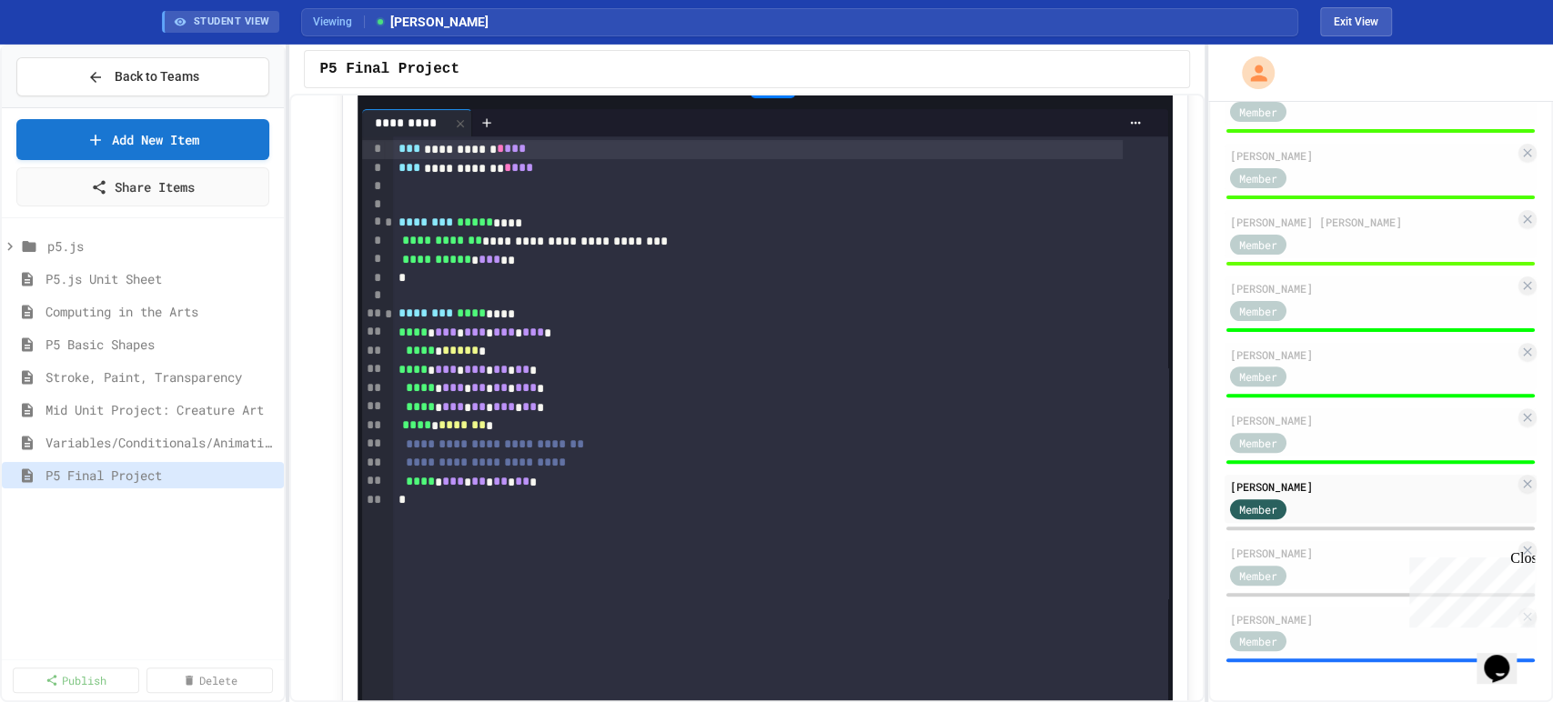
click at [775, 98] on div at bounding box center [773, 82] width 45 height 31
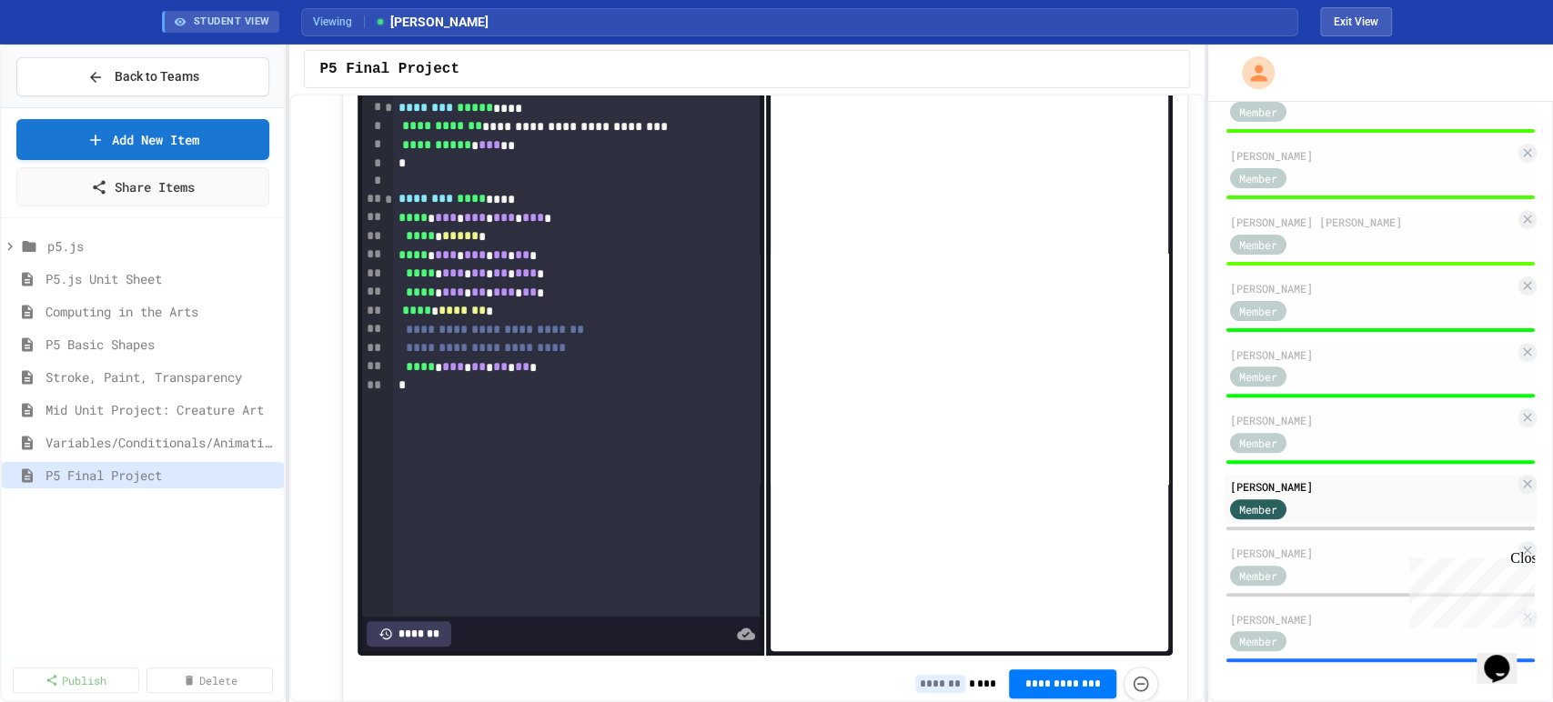
scroll to position [507, 0]
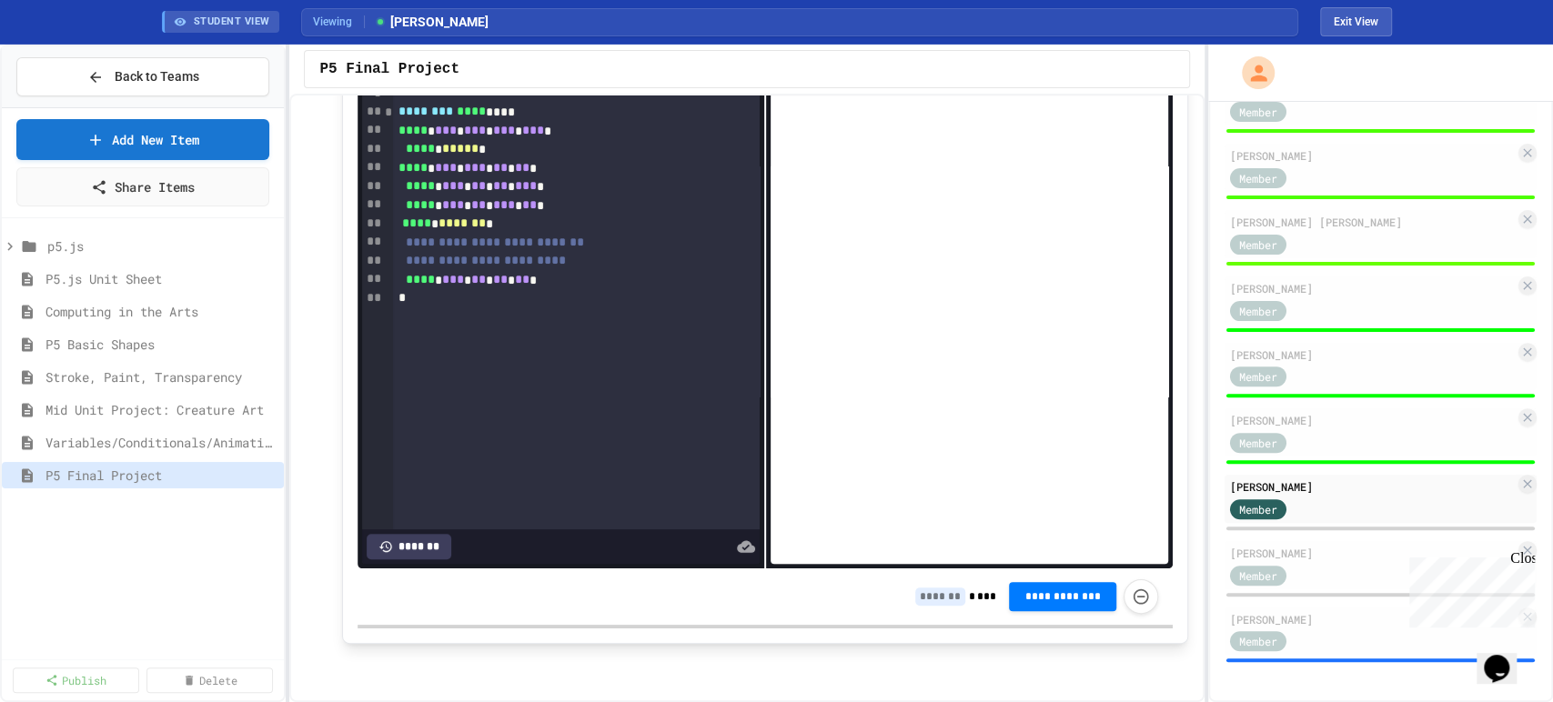
click at [935, 599] on input at bounding box center [940, 597] width 50 height 18
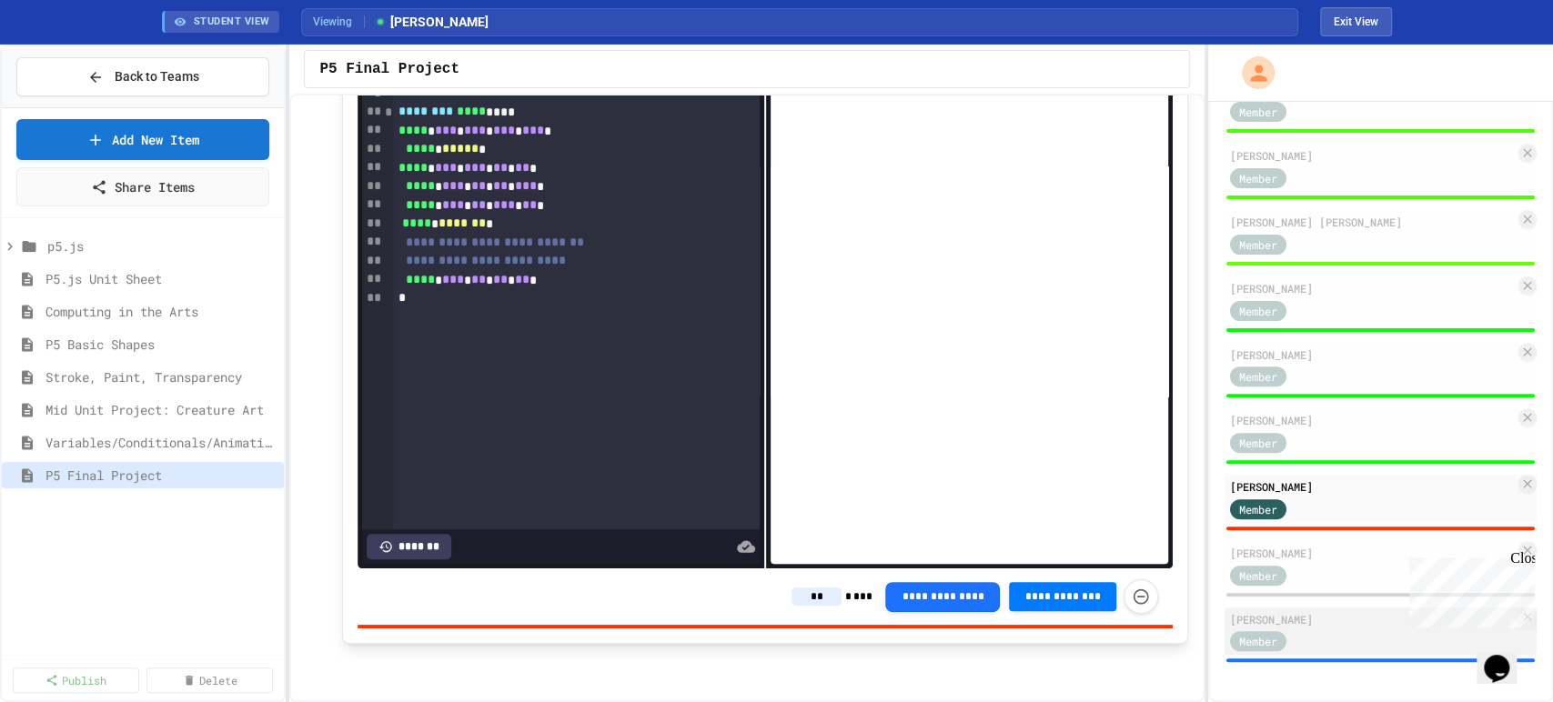
type input "**"
drag, startPoint x: 1308, startPoint y: 632, endPoint x: 1297, endPoint y: 602, distance: 31.1
click at [1309, 632] on div "Member" at bounding box center [1275, 641] width 91 height 23
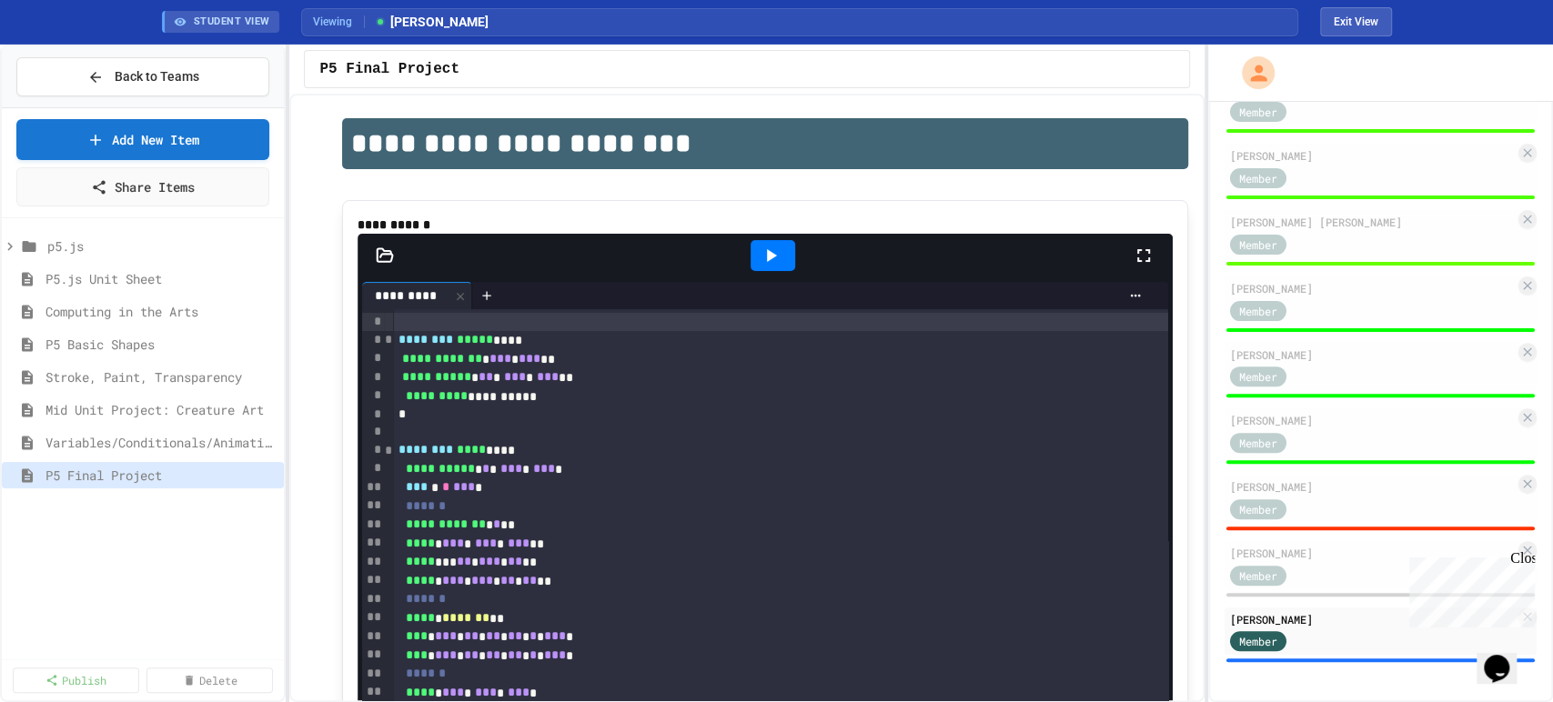
scroll to position [102, 0]
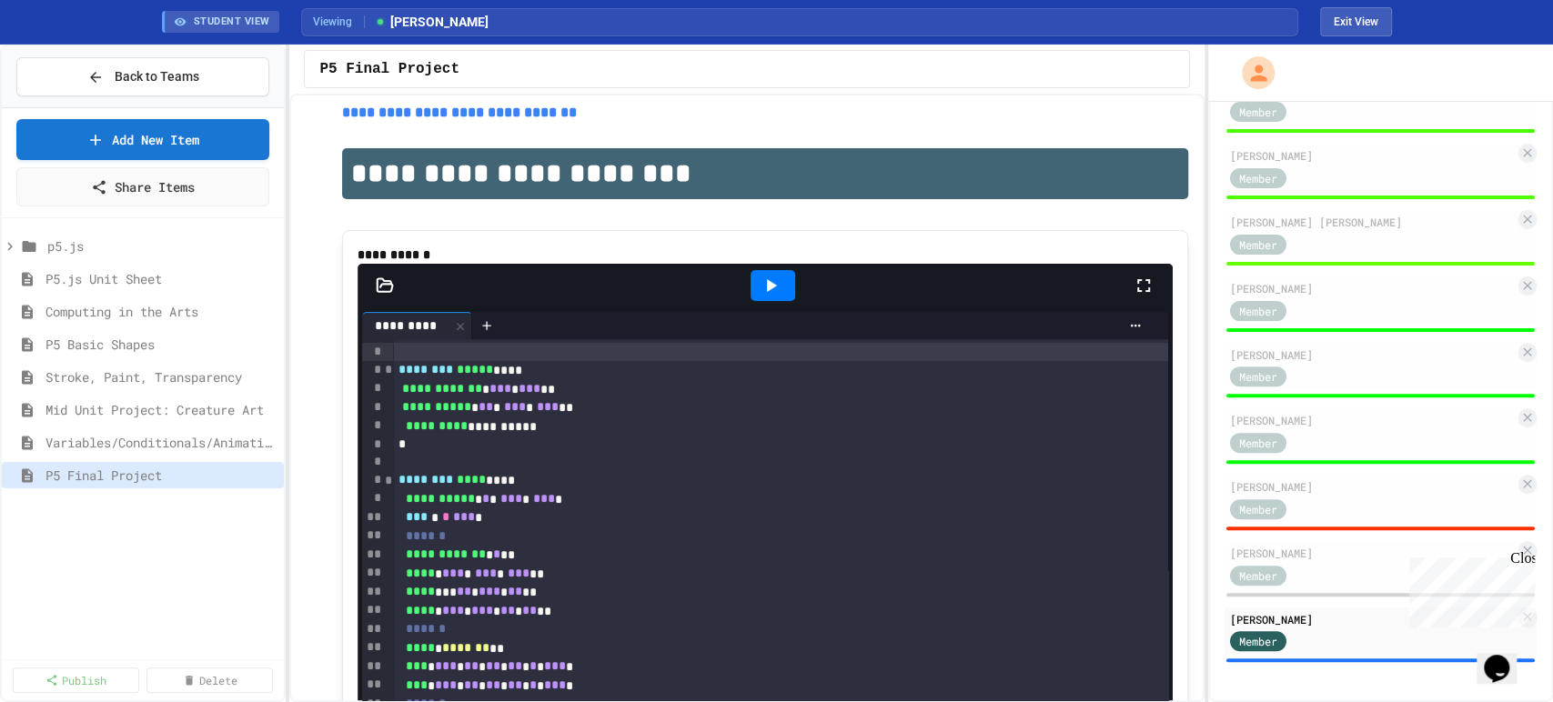
click at [751, 301] on div at bounding box center [773, 285] width 45 height 31
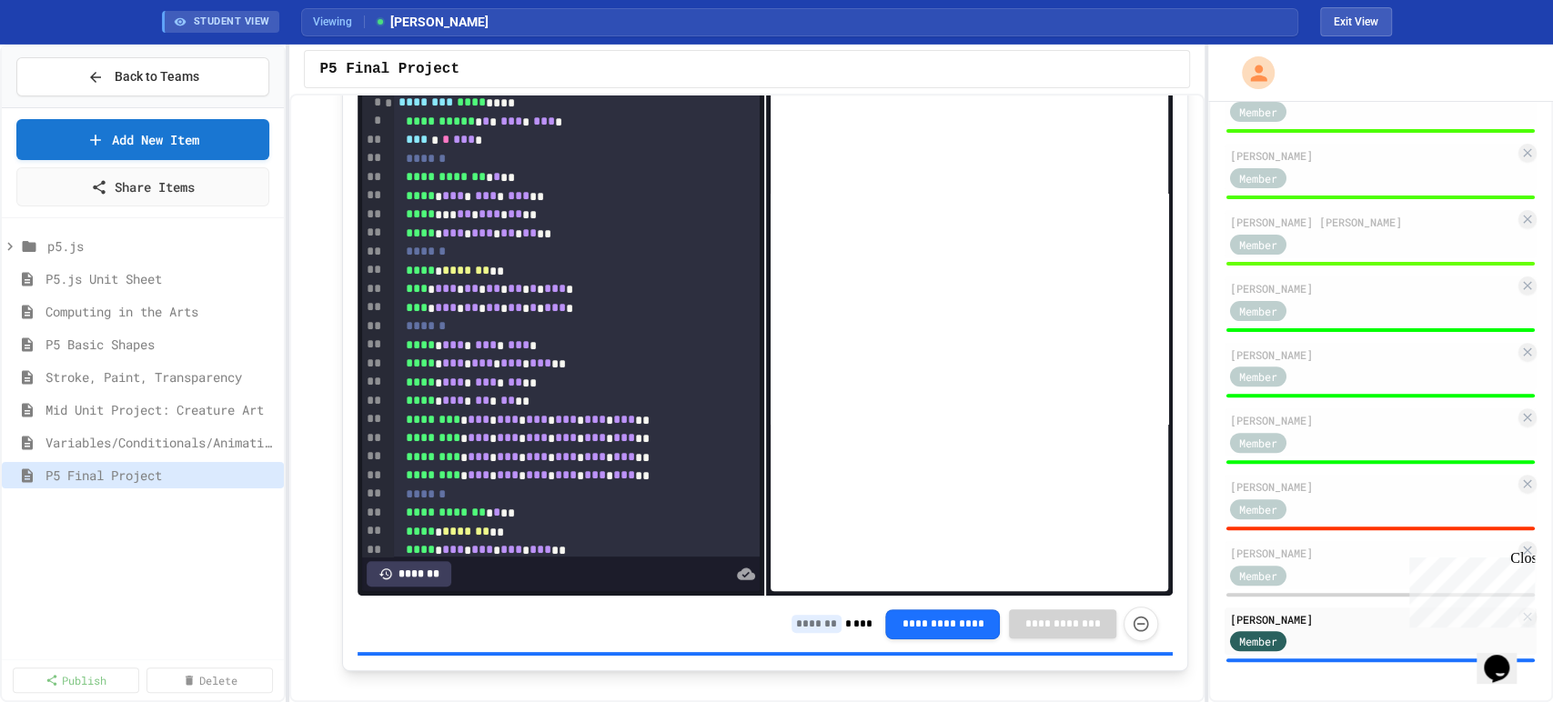
scroll to position [507, 0]
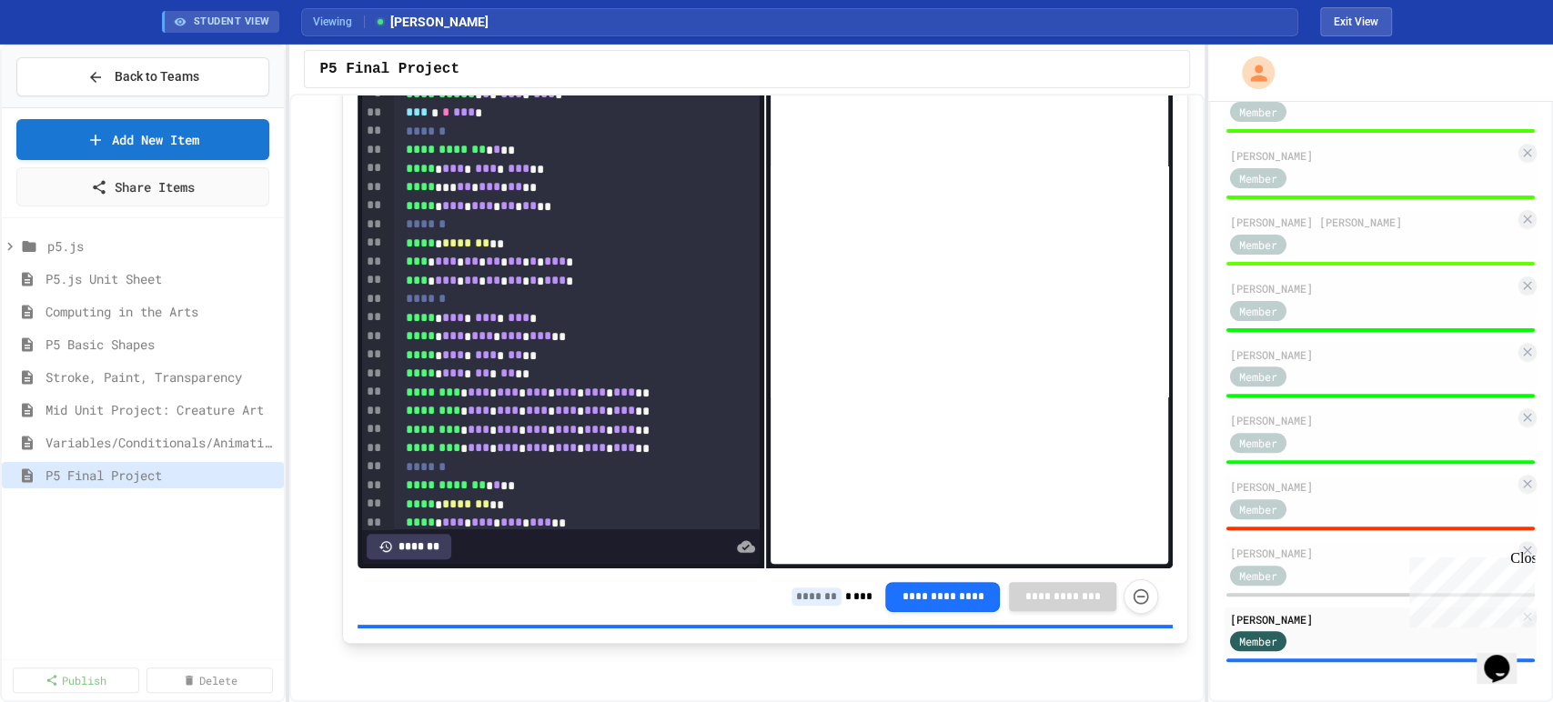
click at [803, 600] on input at bounding box center [817, 597] width 50 height 18
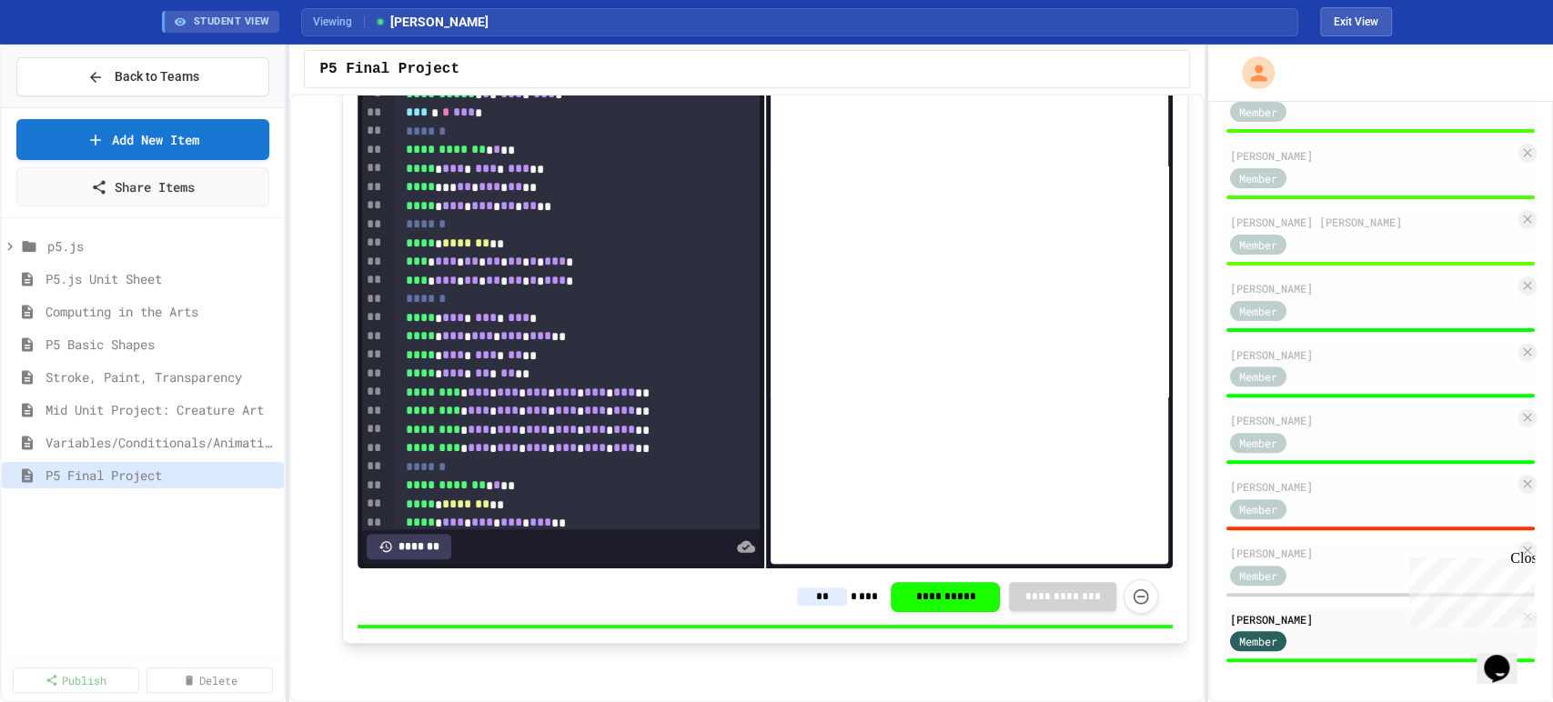
type input "**"
click at [663, 601] on div "**********" at bounding box center [765, 597] width 815 height 56
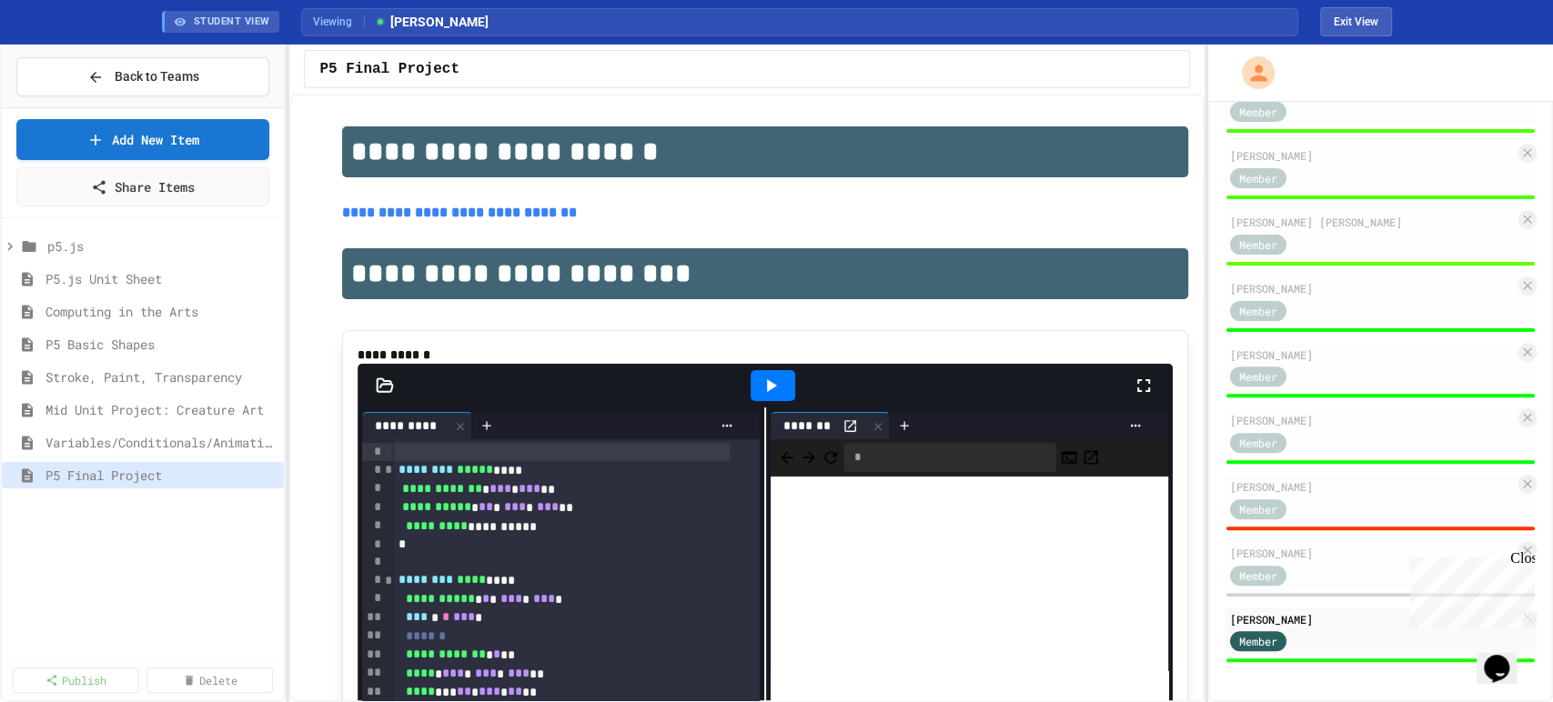
scroll to position [0, 0]
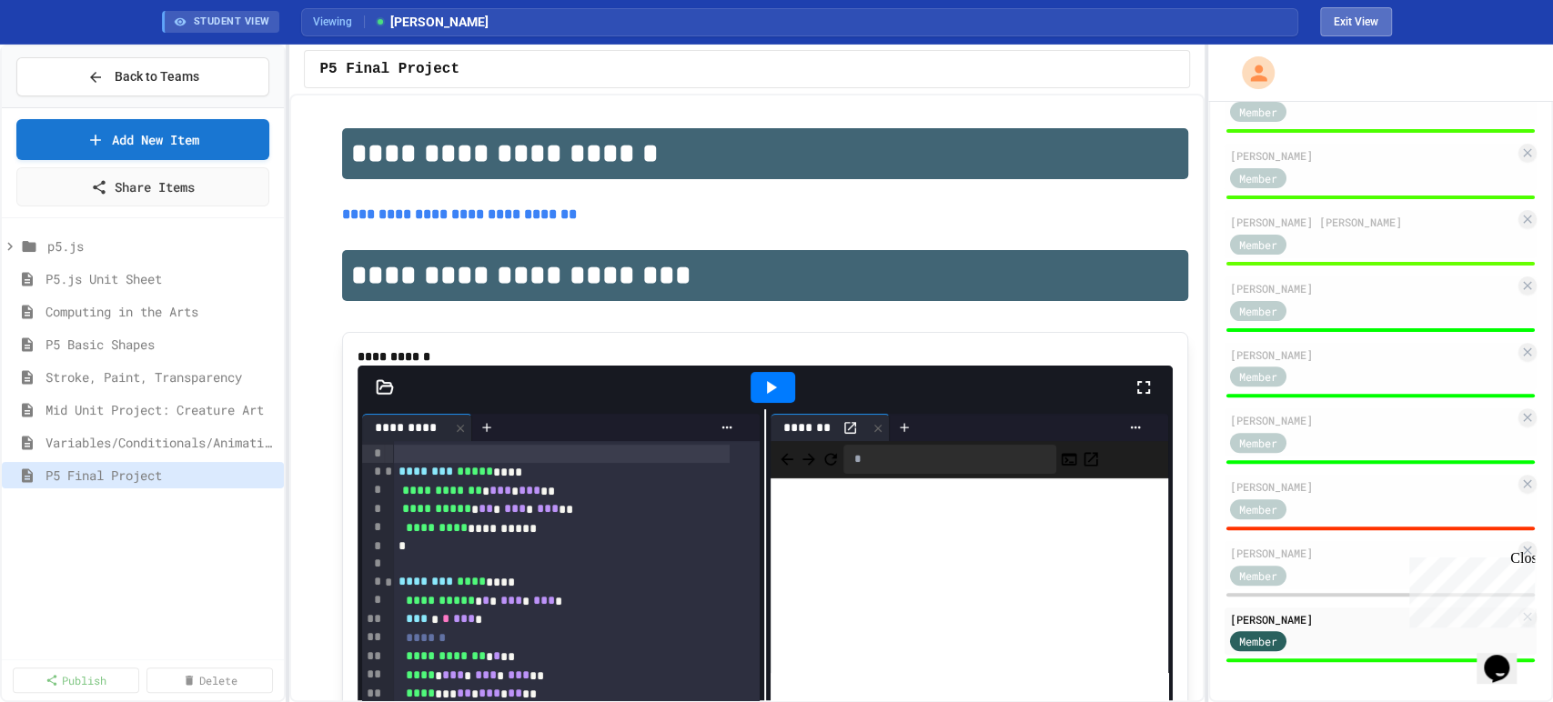
click at [1362, 22] on button "Exit View" at bounding box center [1356, 21] width 72 height 29
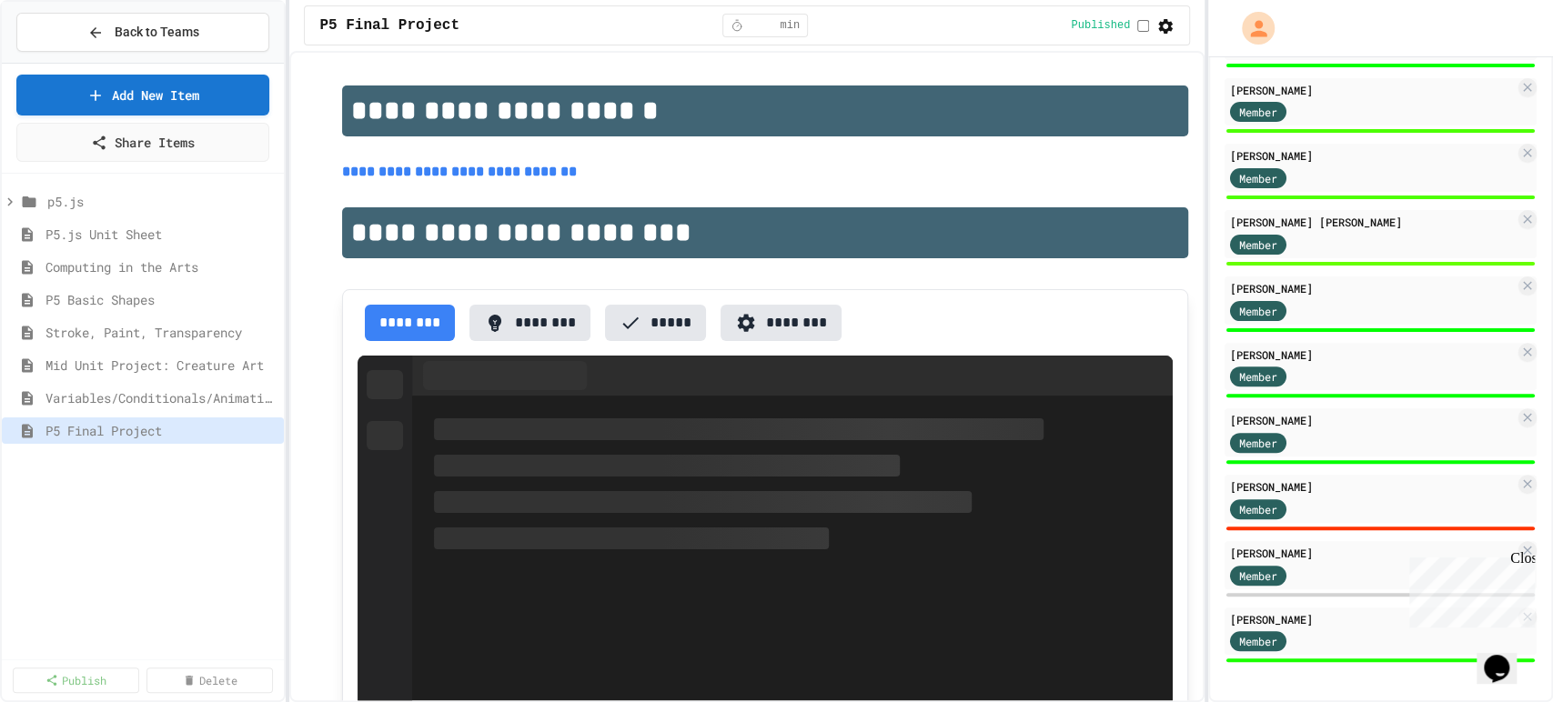
scroll to position [322, 0]
